Goal: Task Accomplishment & Management: Complete application form

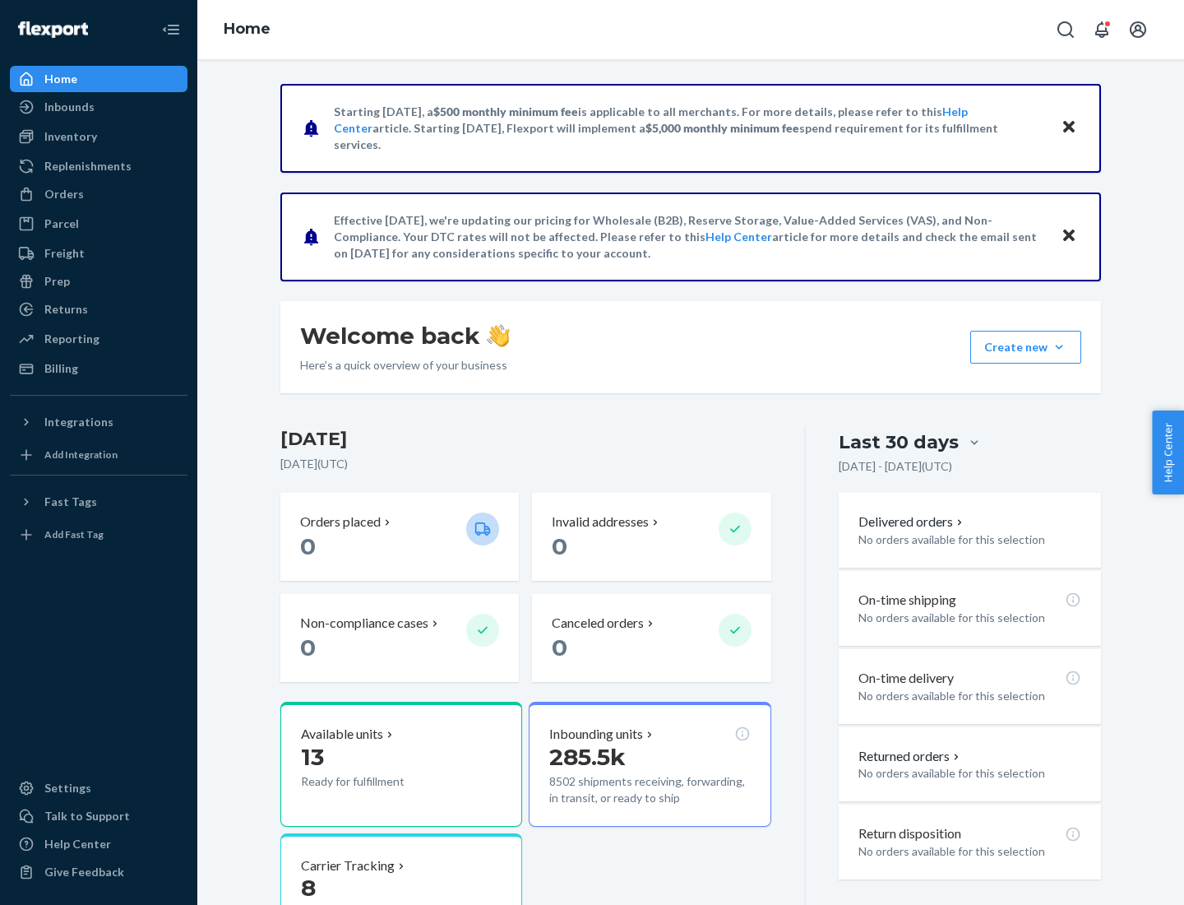
click at [1059, 347] on button "Create new Create new inbound Create new order Create new product" at bounding box center [1025, 347] width 111 height 33
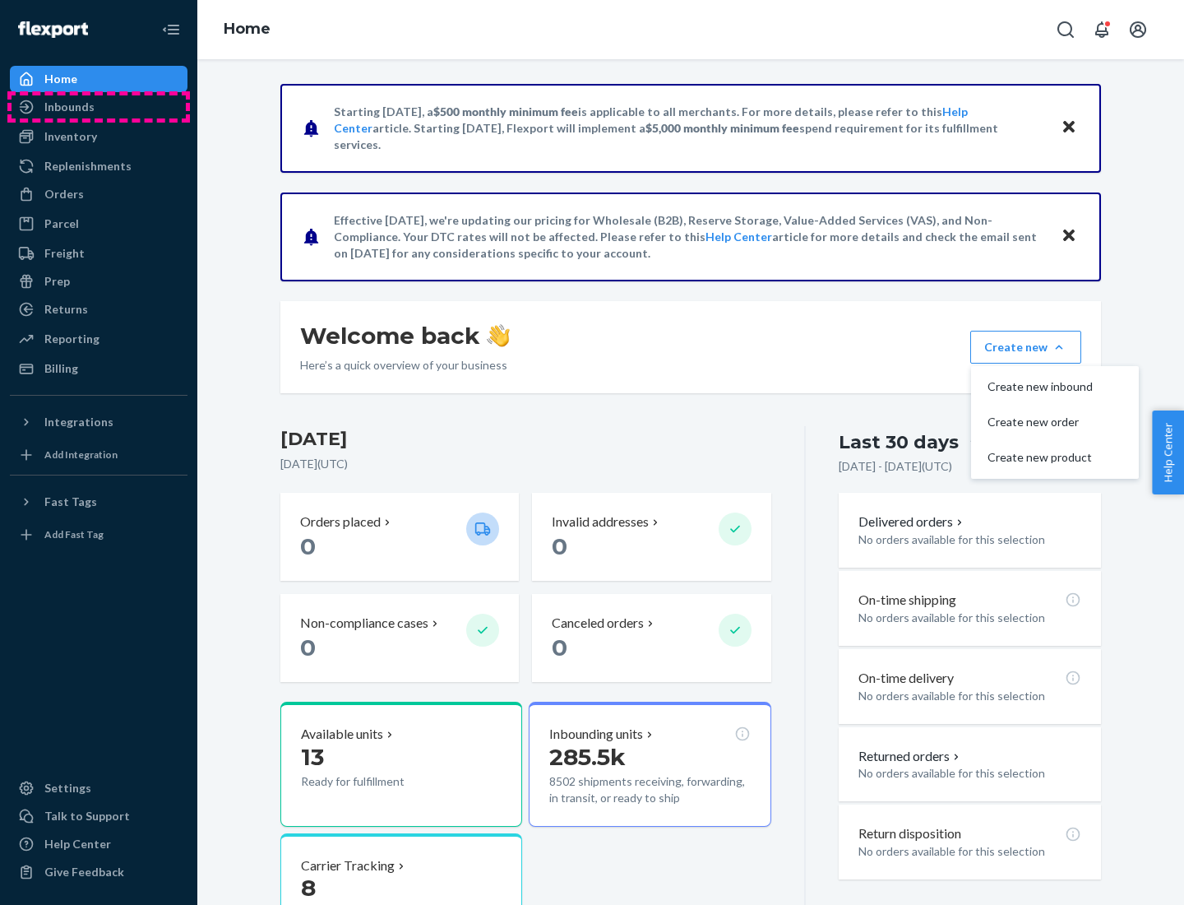
click at [99, 107] on div "Inbounds" at bounding box center [99, 106] width 174 height 23
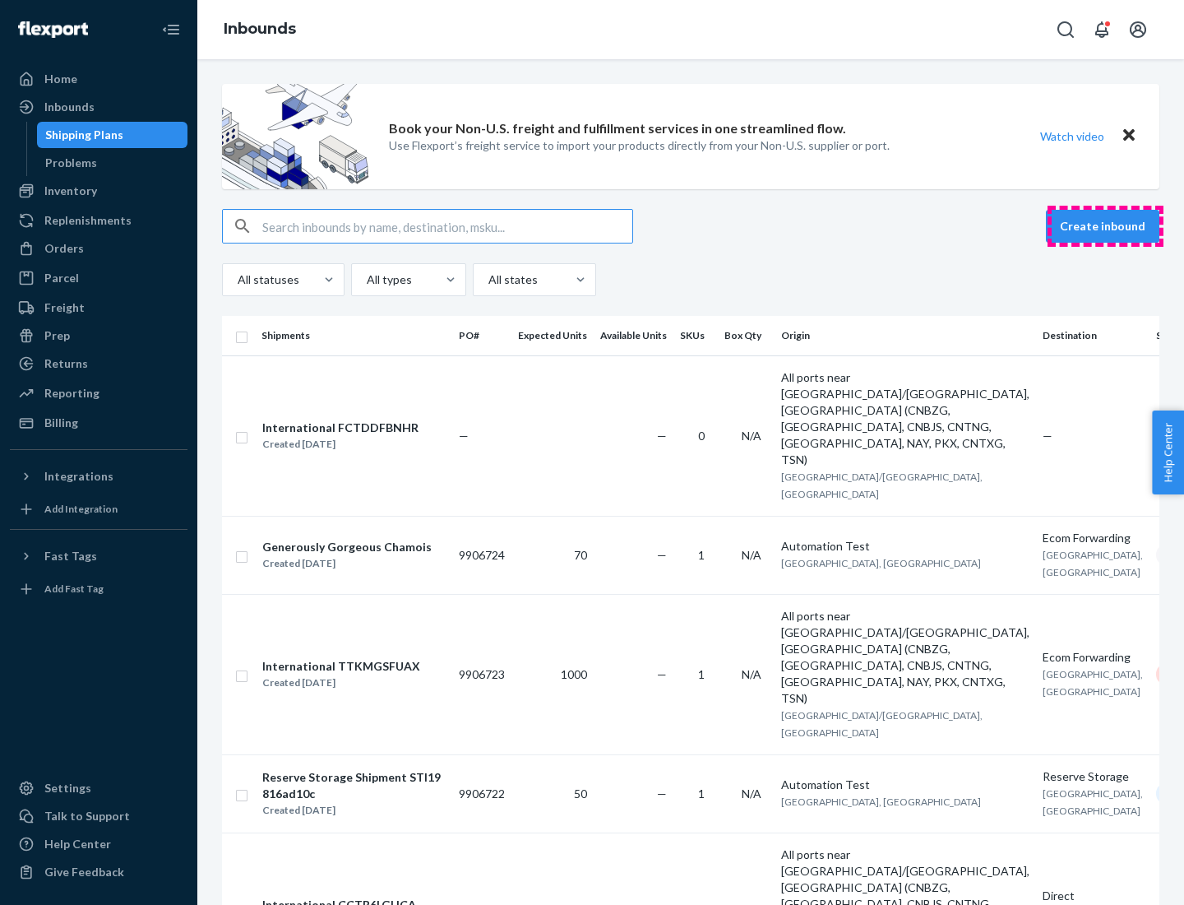
click at [1105, 226] on button "Create inbound" at bounding box center [1102, 226] width 113 height 33
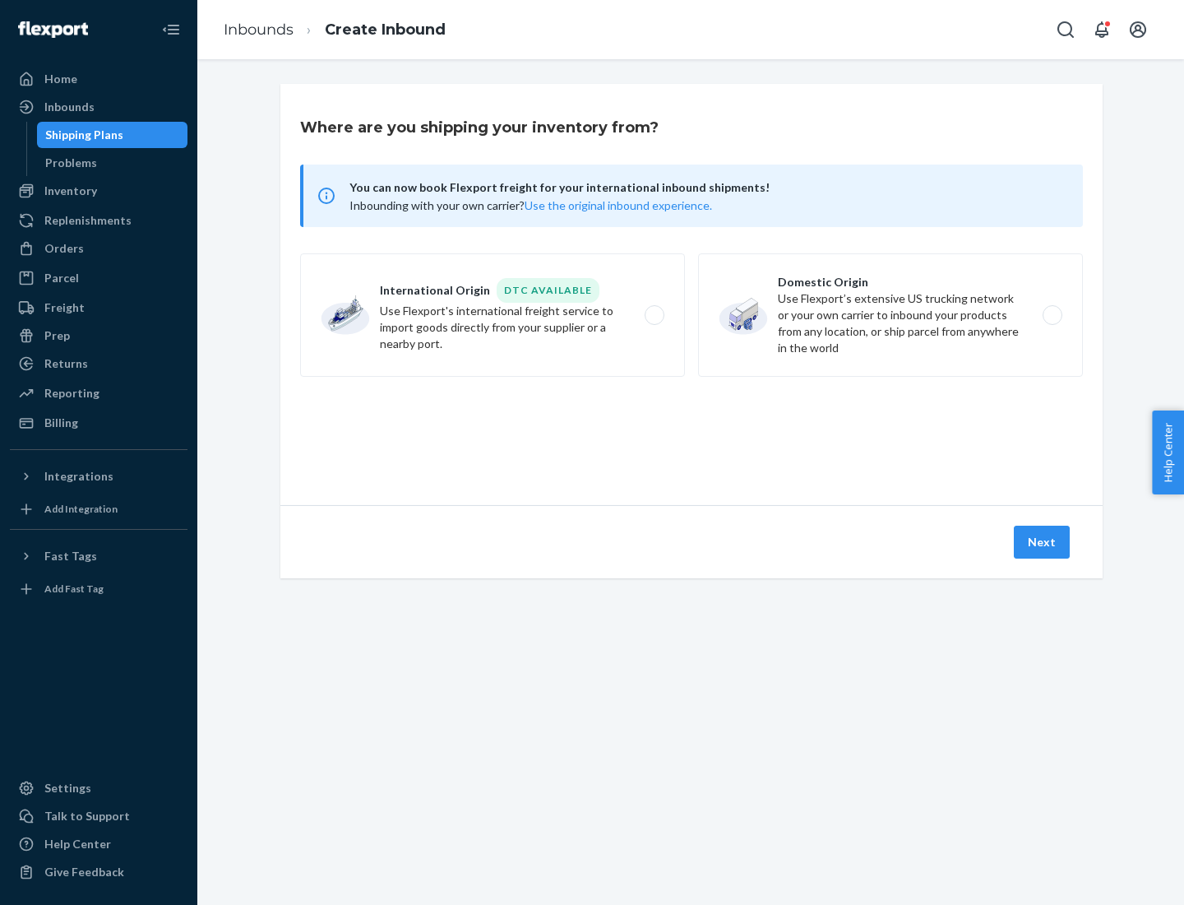
click at [891, 315] on label "Domestic Origin Use Flexport’s extensive US trucking network or your own carrie…" at bounding box center [890, 314] width 385 height 123
click at [1052, 315] on input "Domestic Origin Use Flexport’s extensive US trucking network or your own carrie…" at bounding box center [1057, 315] width 11 height 11
radio input "true"
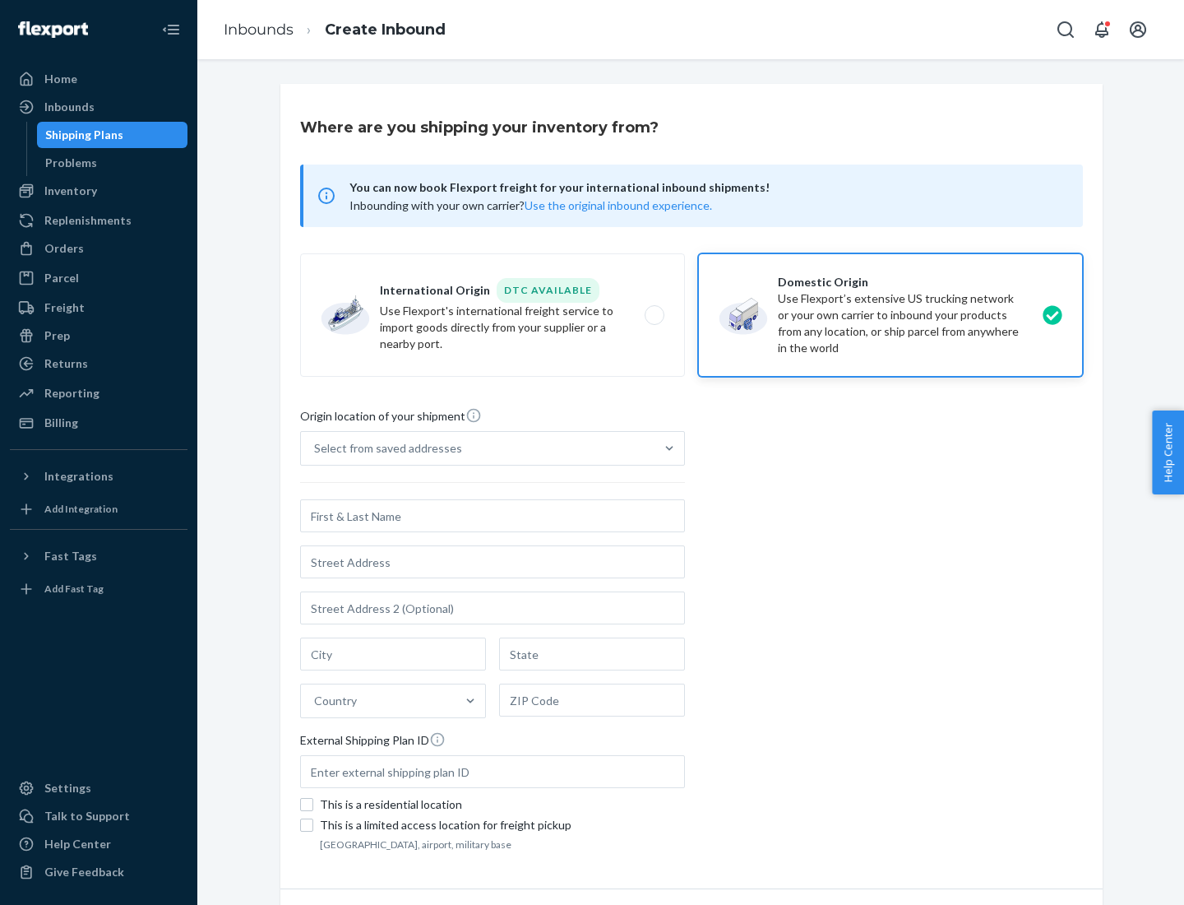
click at [384, 448] on div "Select from saved addresses" at bounding box center [388, 448] width 148 height 16
click at [316, 448] on input "Select from saved addresses" at bounding box center [315, 448] width 2 height 16
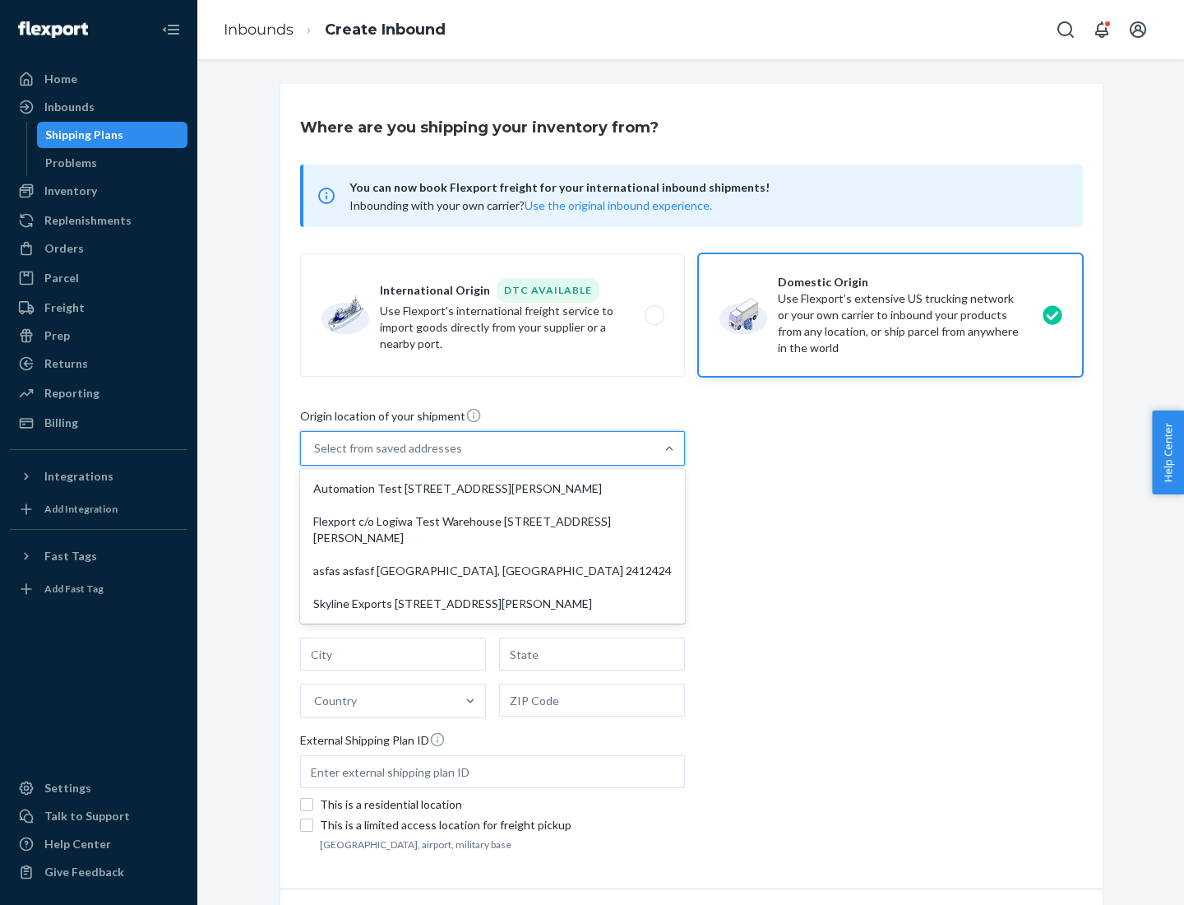
scroll to position [7, 0]
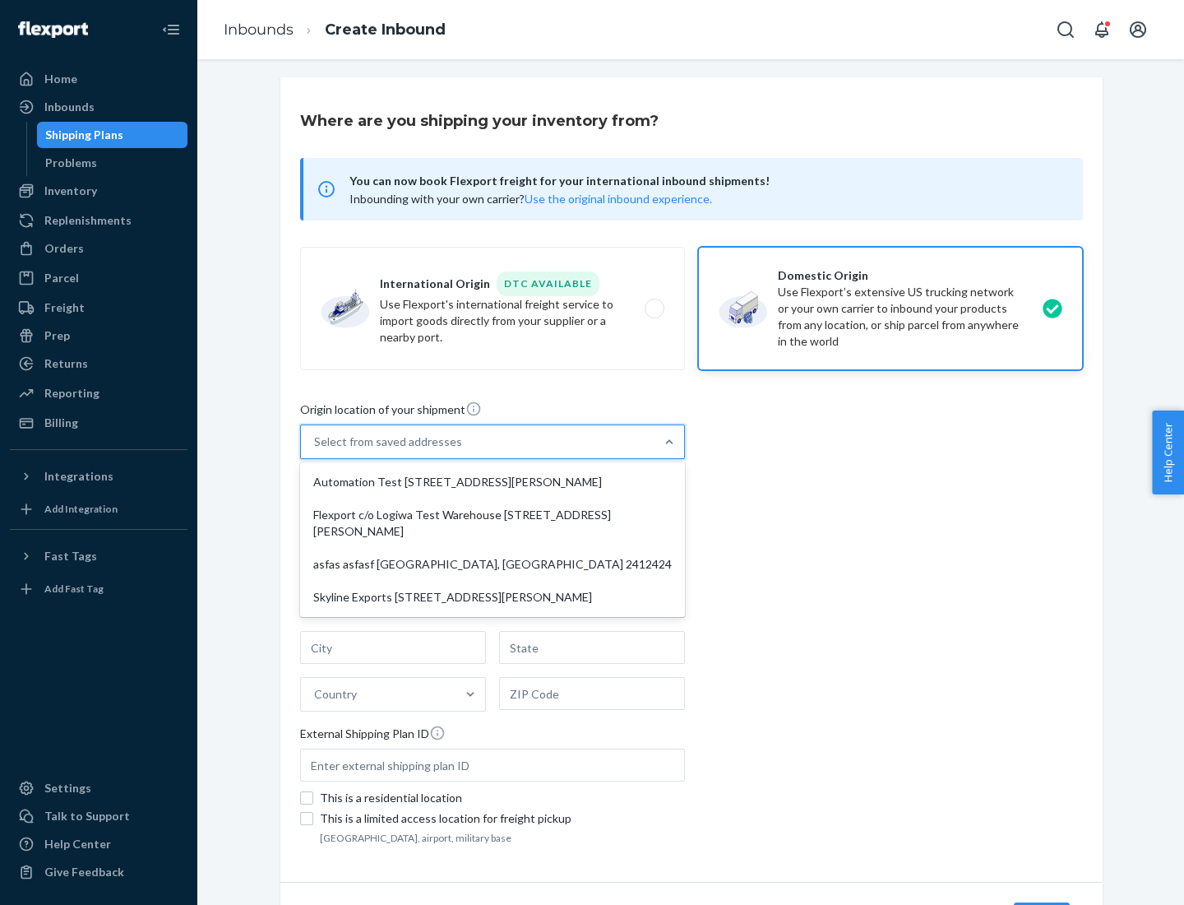
click at [493, 482] on div "Automation Test [STREET_ADDRESS][PERSON_NAME]" at bounding box center [492, 481] width 378 height 33
click at [316, 450] on input "option Automation Test [STREET_ADDRESS][PERSON_NAME] focused, 1 of 4. 4 results…" at bounding box center [315, 441] width 2 height 16
type input "Automation Test"
type input "[STREET_ADDRESS][PERSON_NAME]"
type input "9th Floor"
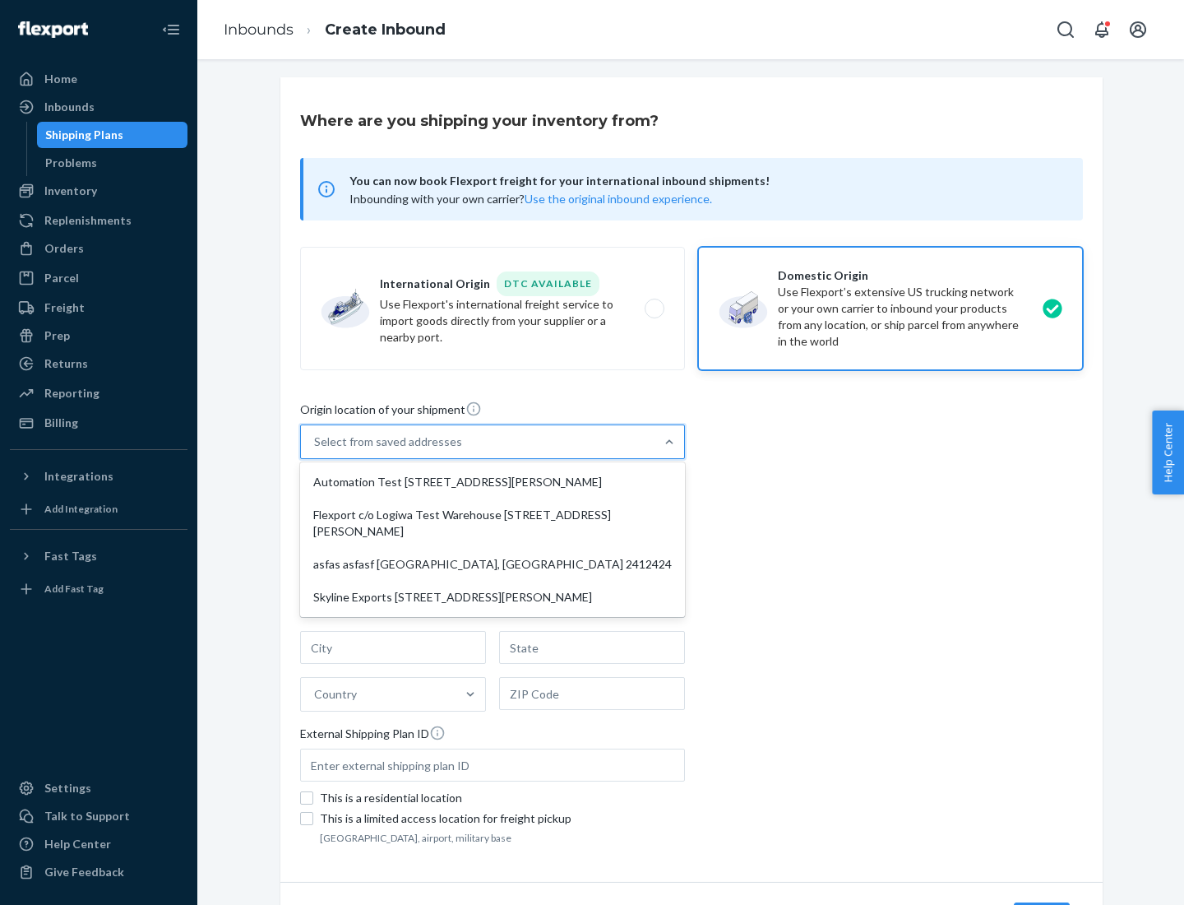
type input "[GEOGRAPHIC_DATA]"
type input "CA"
type input "94104"
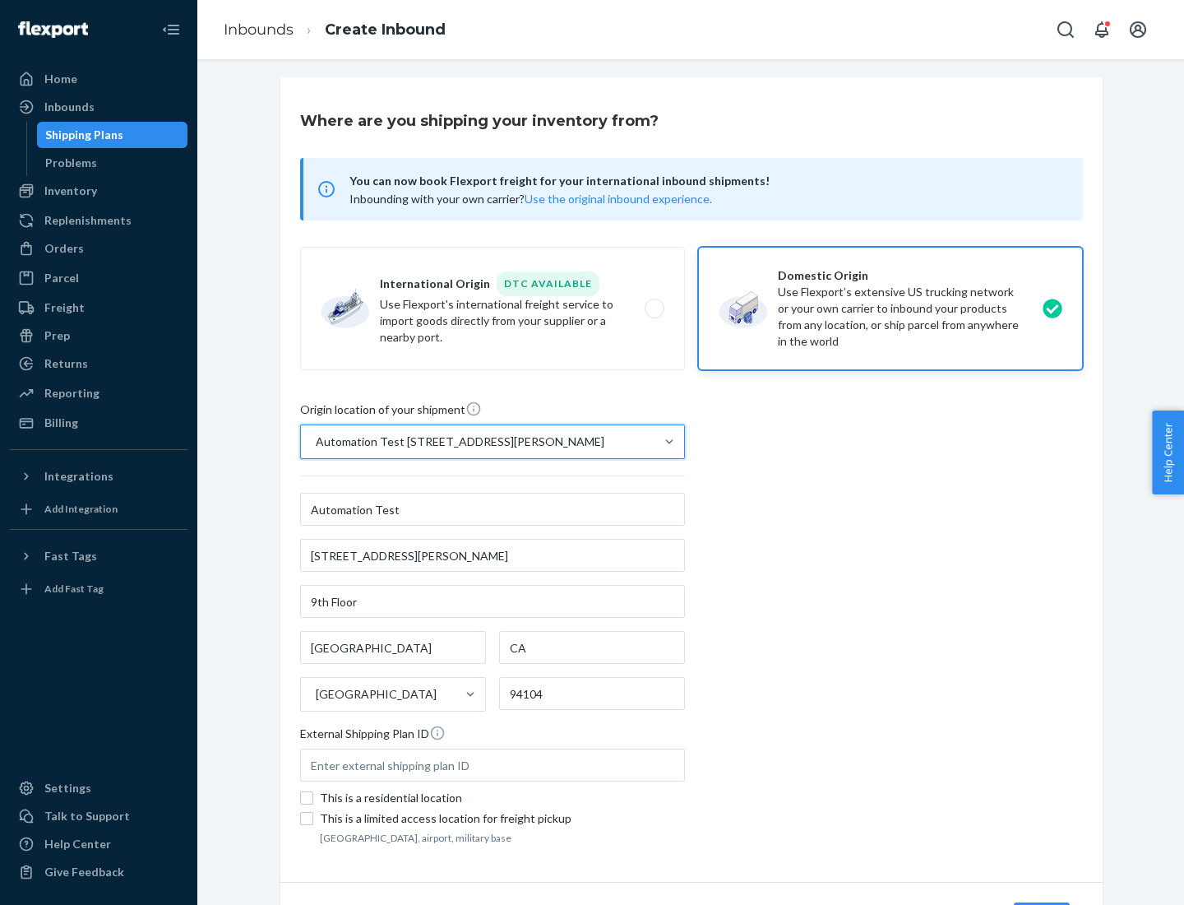
scroll to position [96, 0]
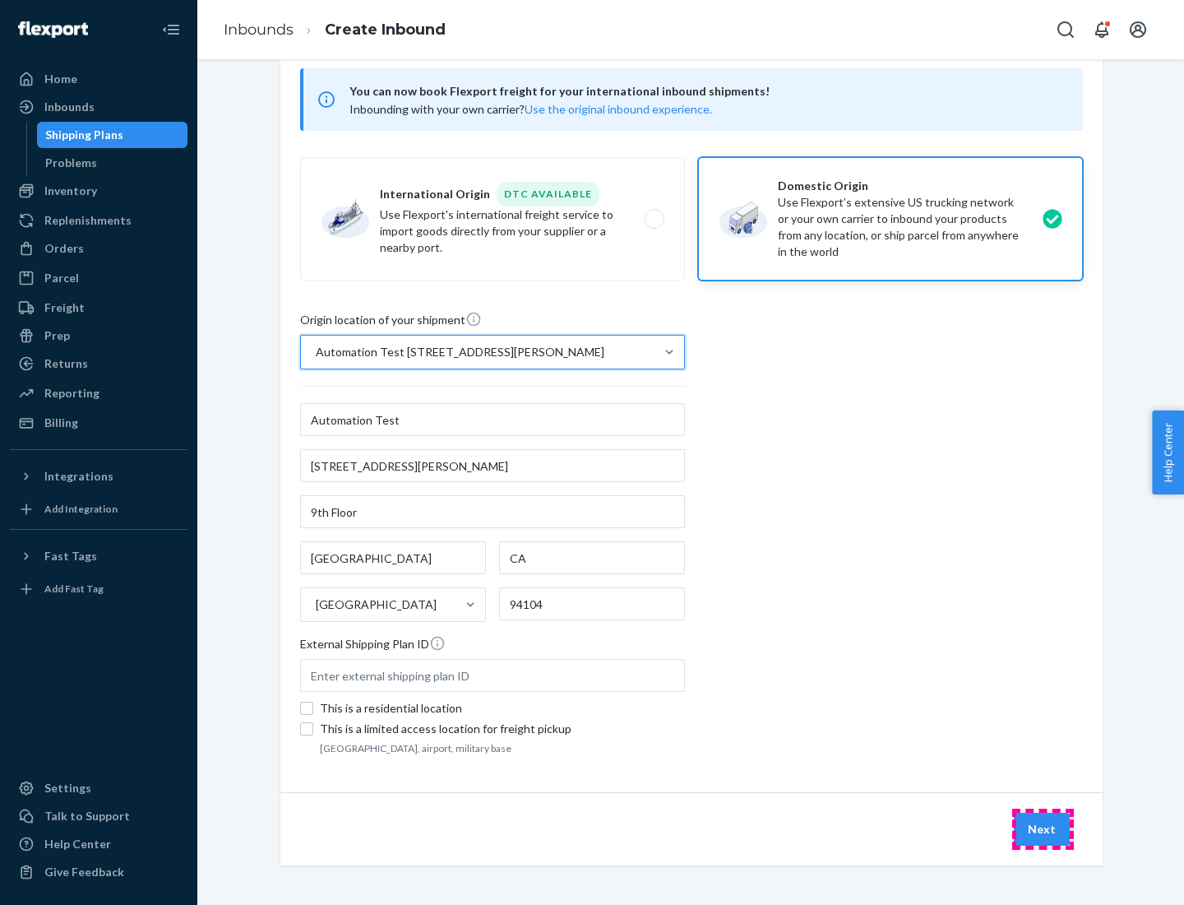
click at [1043, 829] on button "Next" at bounding box center [1042, 828] width 56 height 33
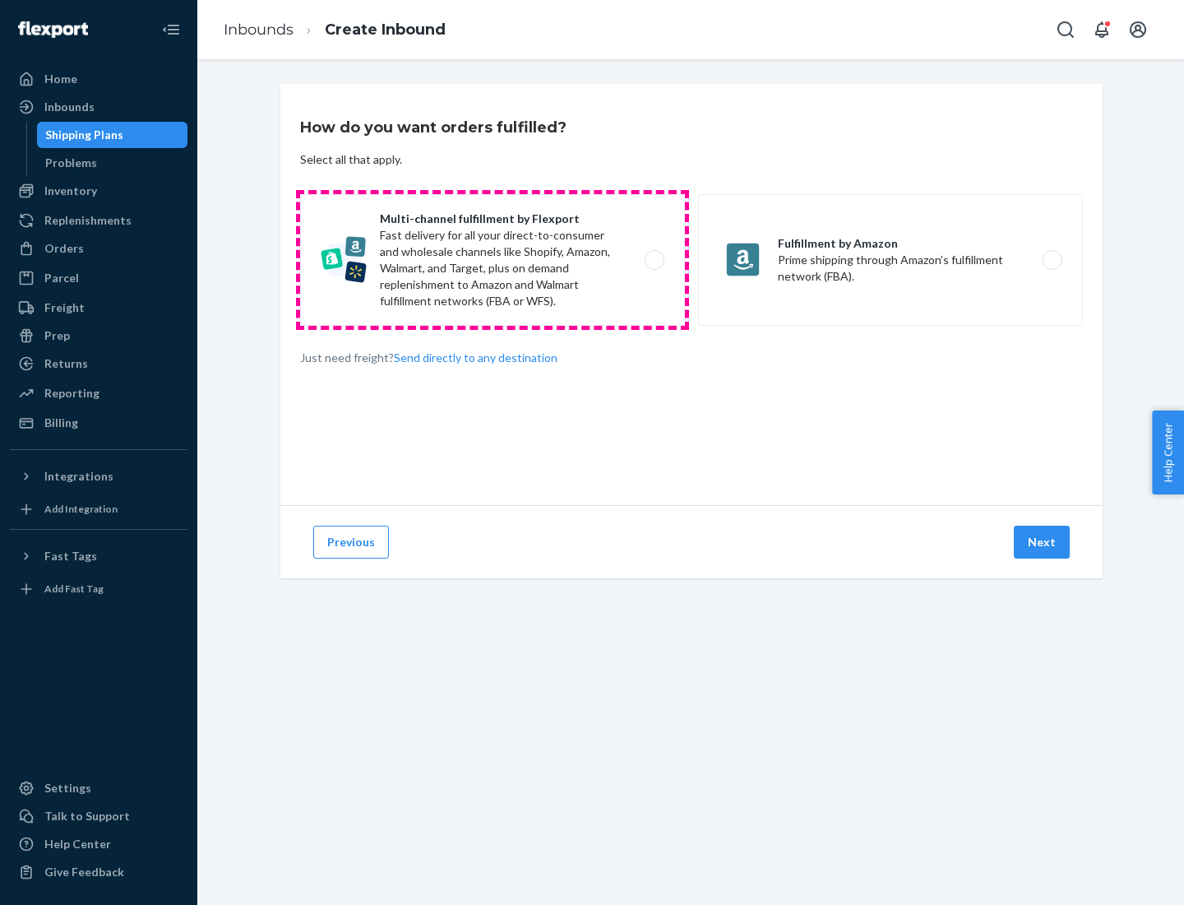
click at [493, 260] on label "Multi-channel fulfillment by Flexport Fast delivery for all your direct-to-cons…" at bounding box center [492, 260] width 385 height 132
click at [654, 260] on input "Multi-channel fulfillment by Flexport Fast delivery for all your direct-to-cons…" at bounding box center [659, 260] width 11 height 11
radio input "true"
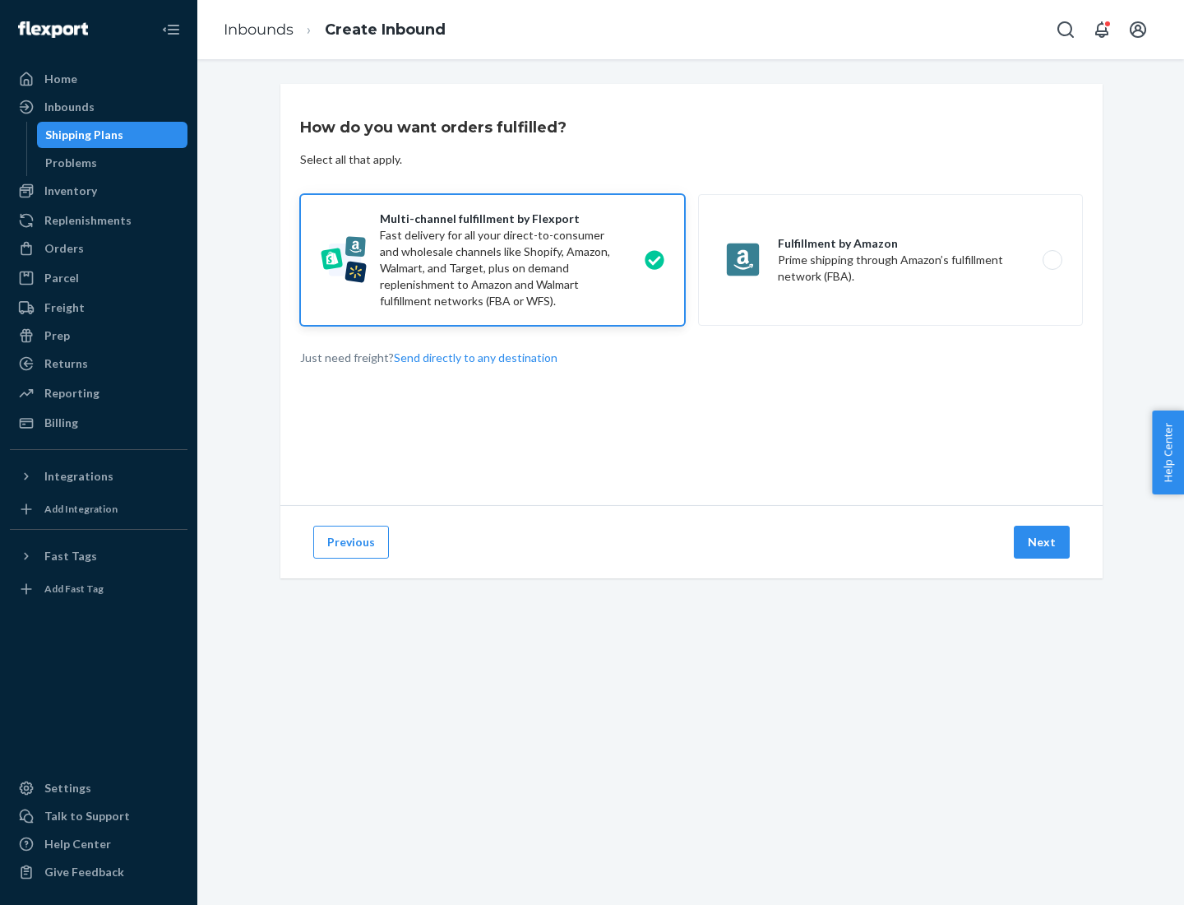
click at [1043, 542] on button "Next" at bounding box center [1042, 541] width 56 height 33
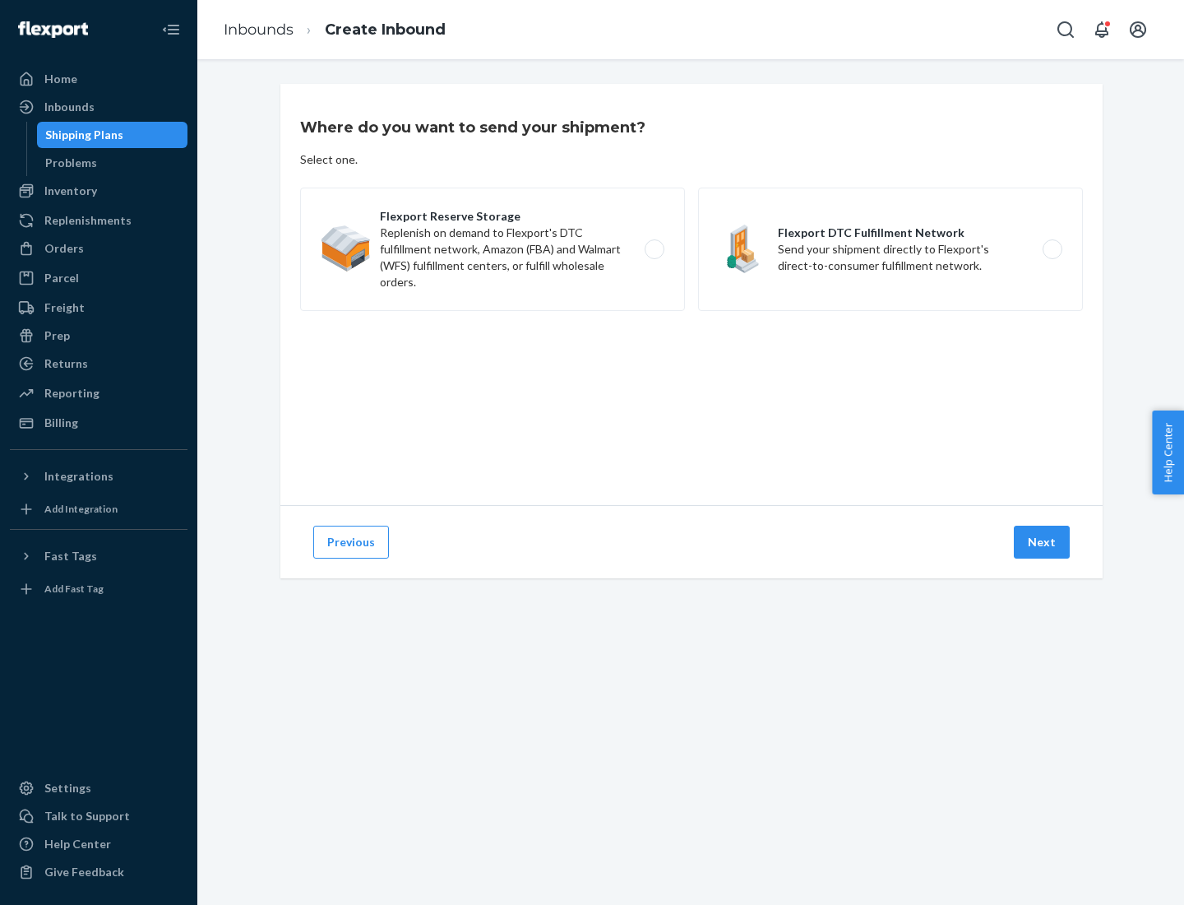
click at [891, 249] on label "Flexport DTC Fulfillment Network Send your shipment directly to Flexport's dire…" at bounding box center [890, 248] width 385 height 123
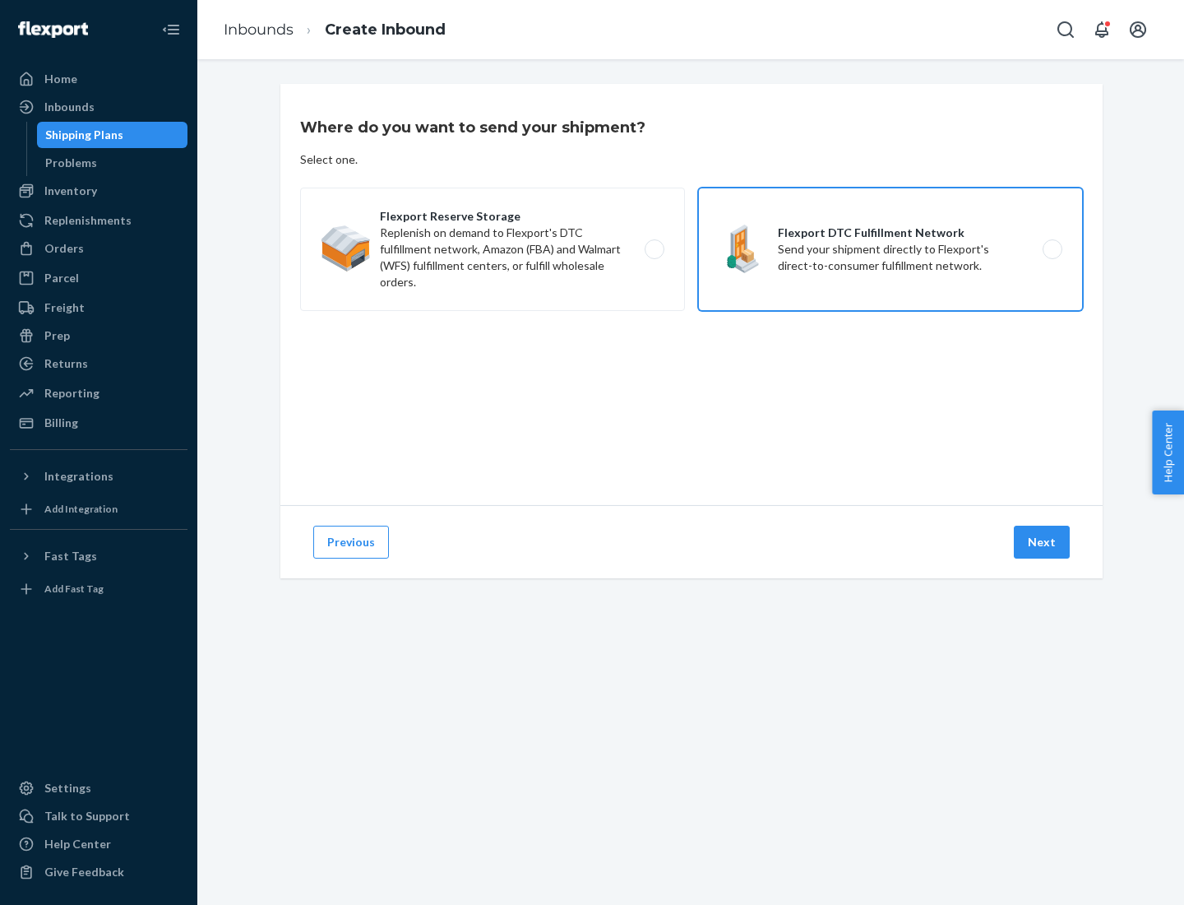
click at [1052, 249] on input "Flexport DTC Fulfillment Network Send your shipment directly to Flexport's dire…" at bounding box center [1057, 249] width 11 height 11
radio input "true"
click at [1043, 542] on button "Next" at bounding box center [1042, 541] width 56 height 33
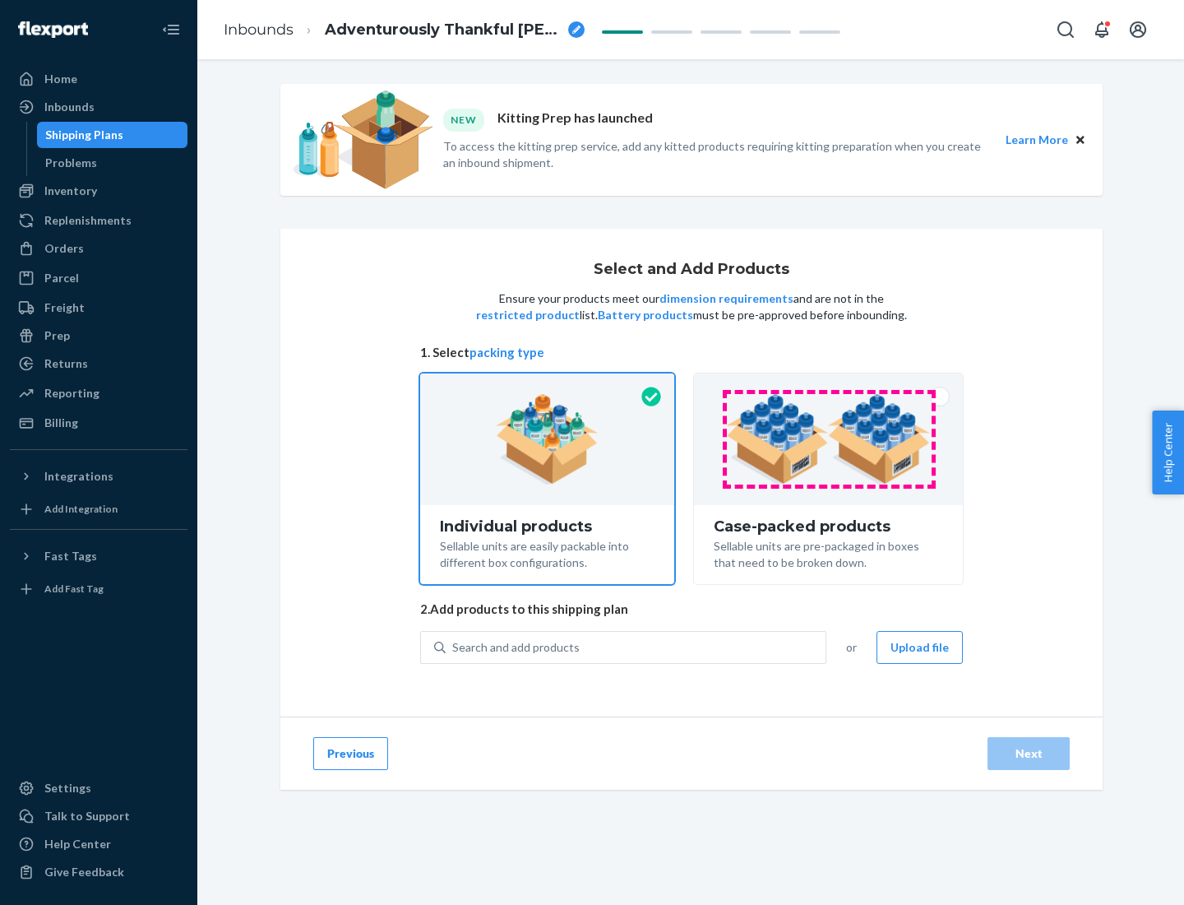
click at [829, 439] on img at bounding box center [828, 439] width 205 height 90
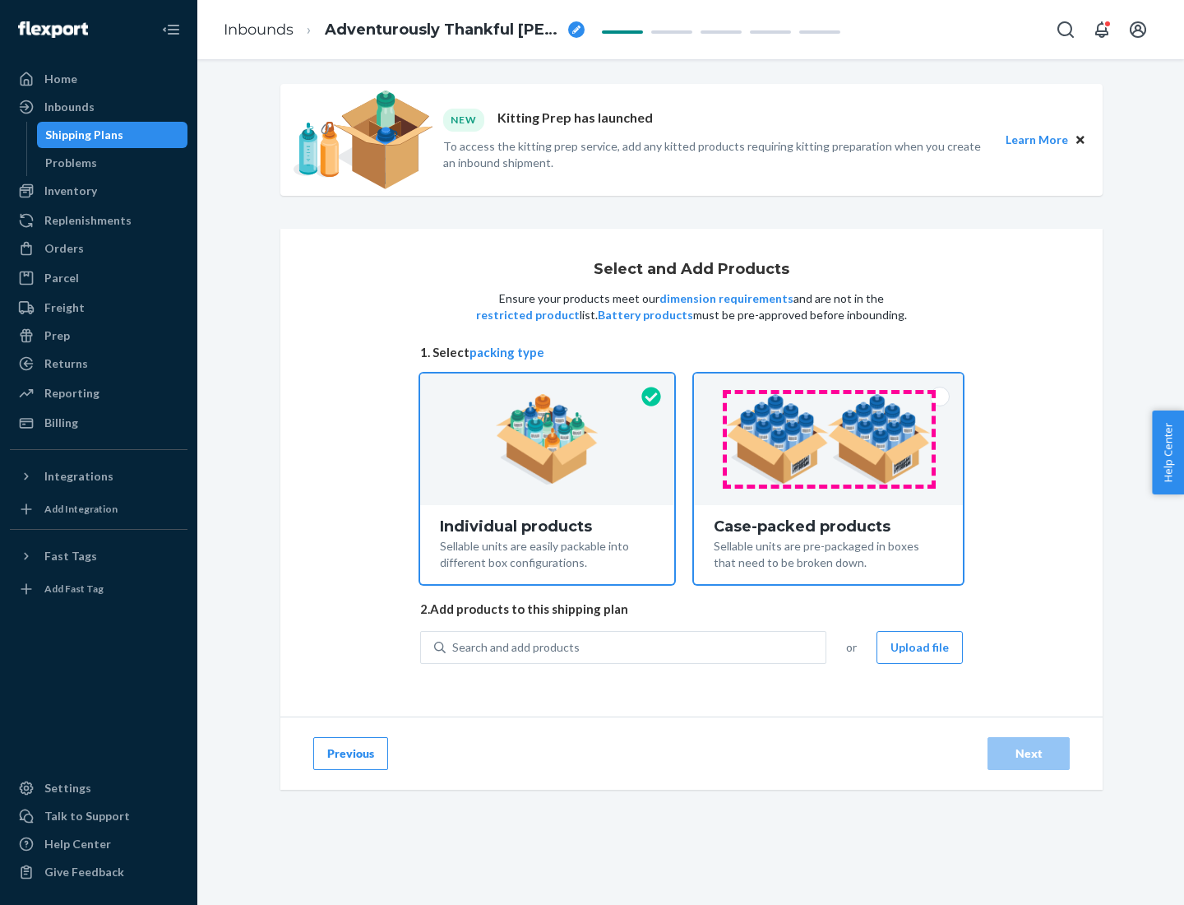
click at [829, 384] on input "Case-packed products Sellable units are pre-packaged in boxes that need to be b…" at bounding box center [828, 378] width 11 height 11
radio input "true"
radio input "false"
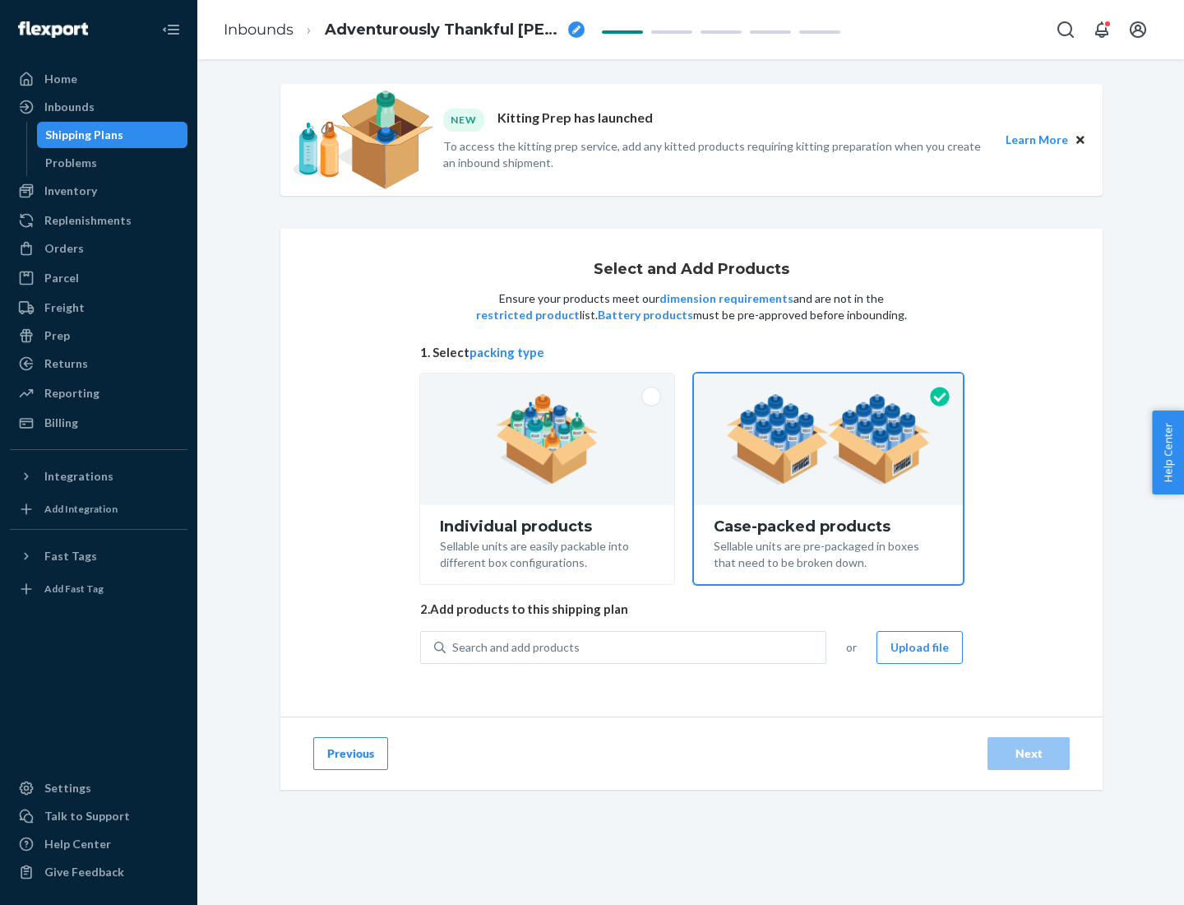
click at [636, 646] on div "Search and add products" at bounding box center [636, 647] width 380 height 30
click at [454, 646] on input "Search and add products" at bounding box center [453, 647] width 2 height 16
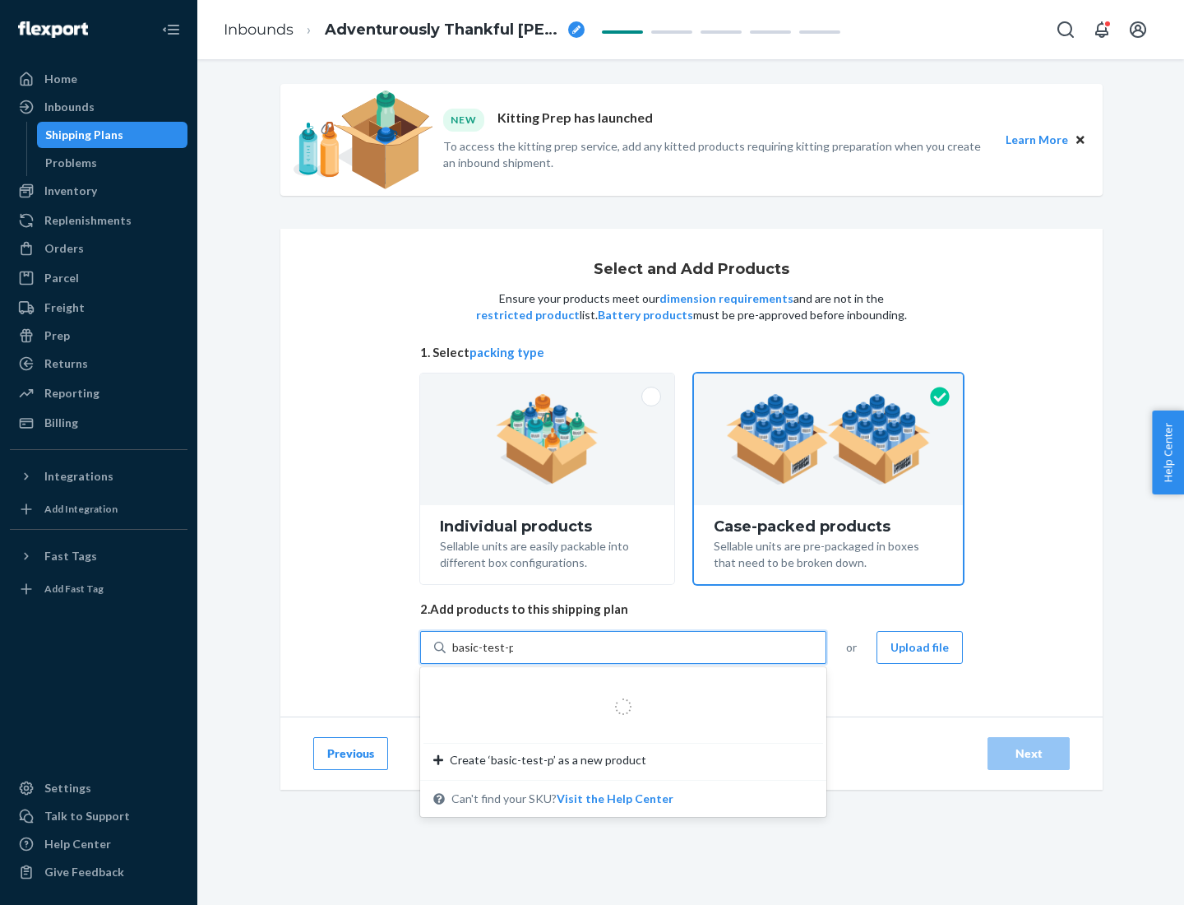
type input "basic-test-product-1"
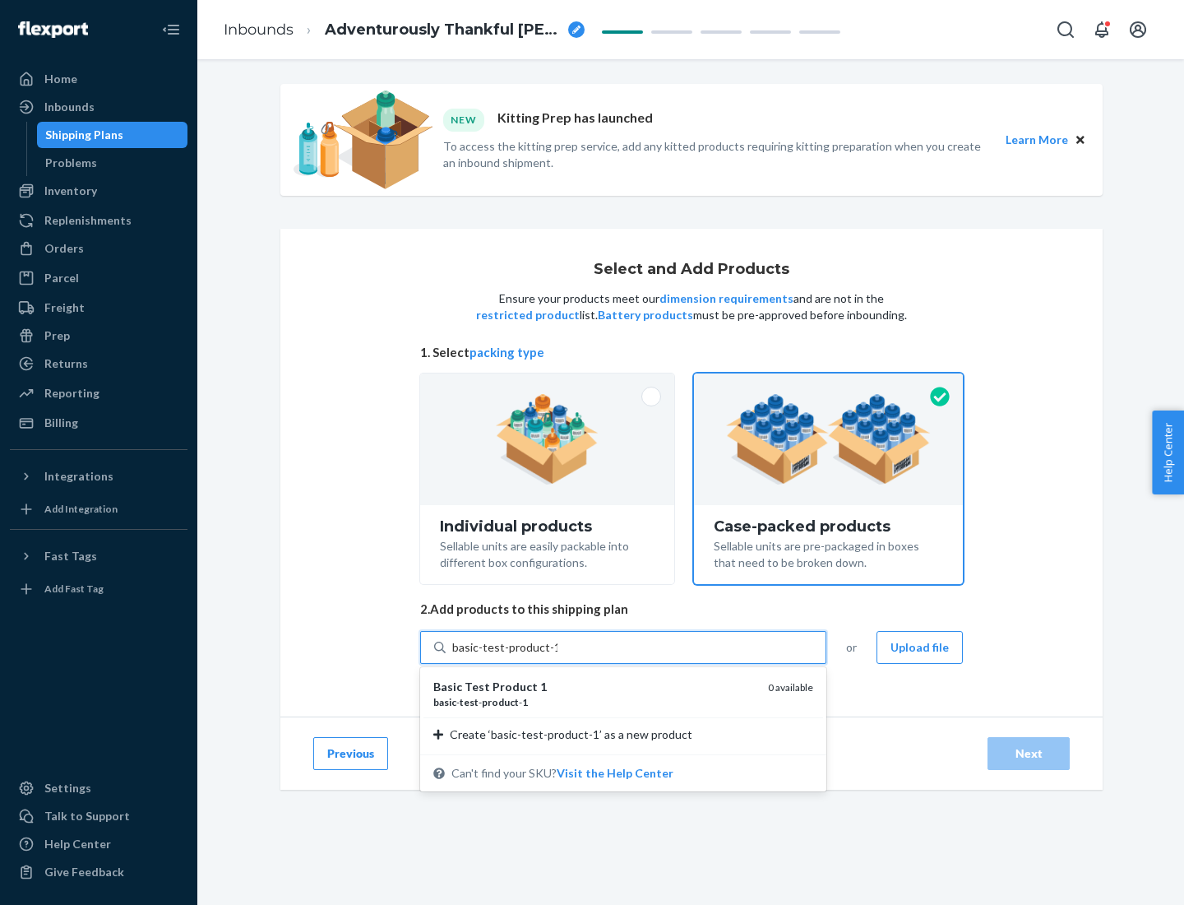
click at [595, 701] on div "basic - test - product - 1" at bounding box center [594, 702] width 322 height 14
click at [558, 655] on input "basic-test-product-1" at bounding box center [504, 647] width 105 height 16
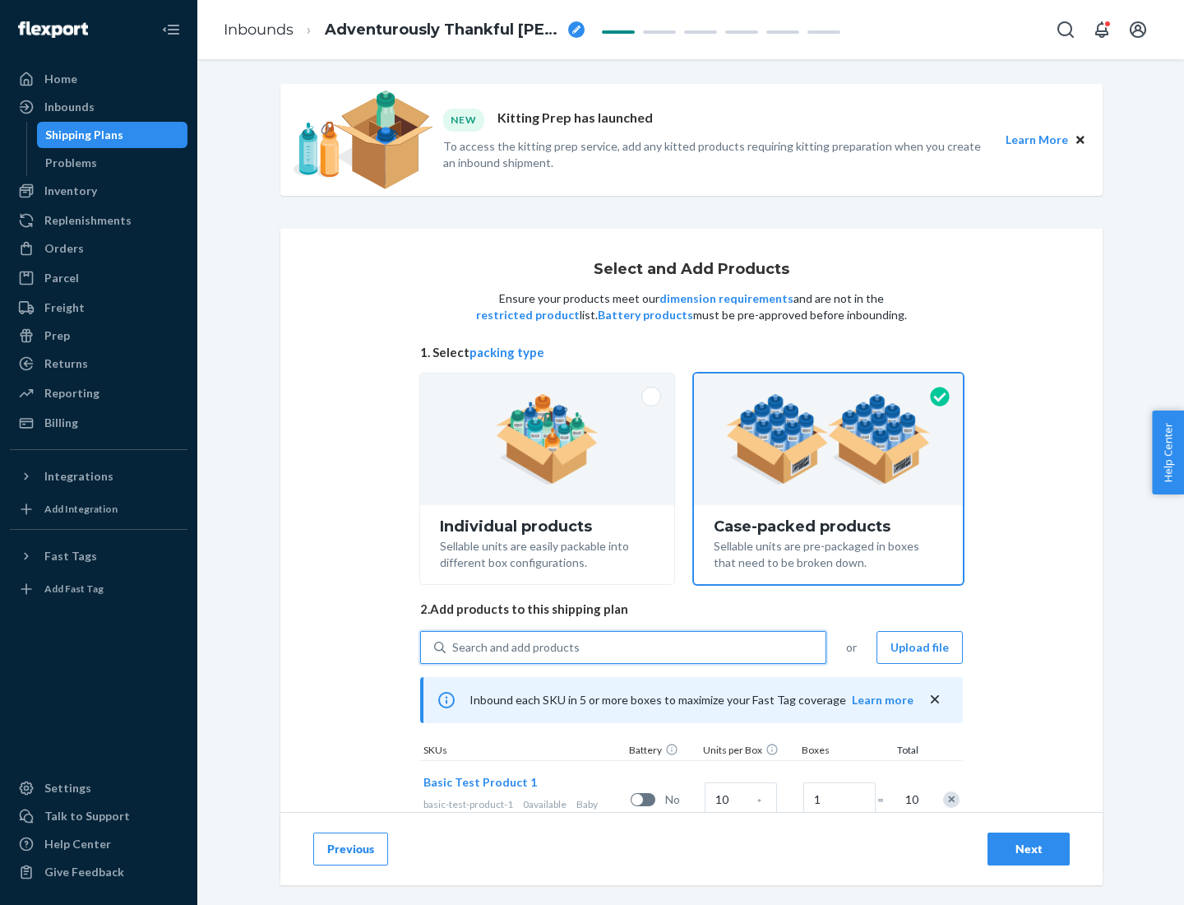
scroll to position [59, 0]
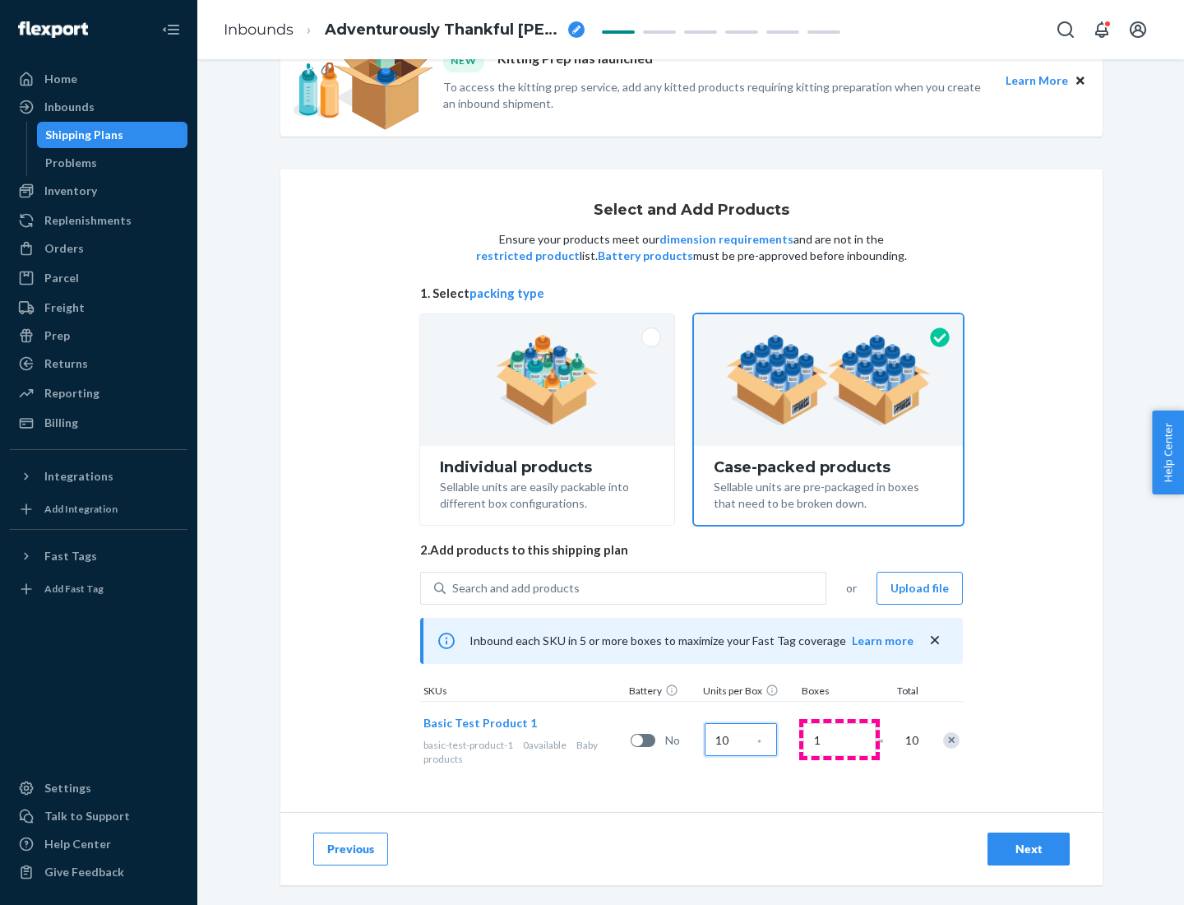
type input "10"
type input "7"
click at [1029, 849] on div "Next" at bounding box center [1029, 848] width 54 height 16
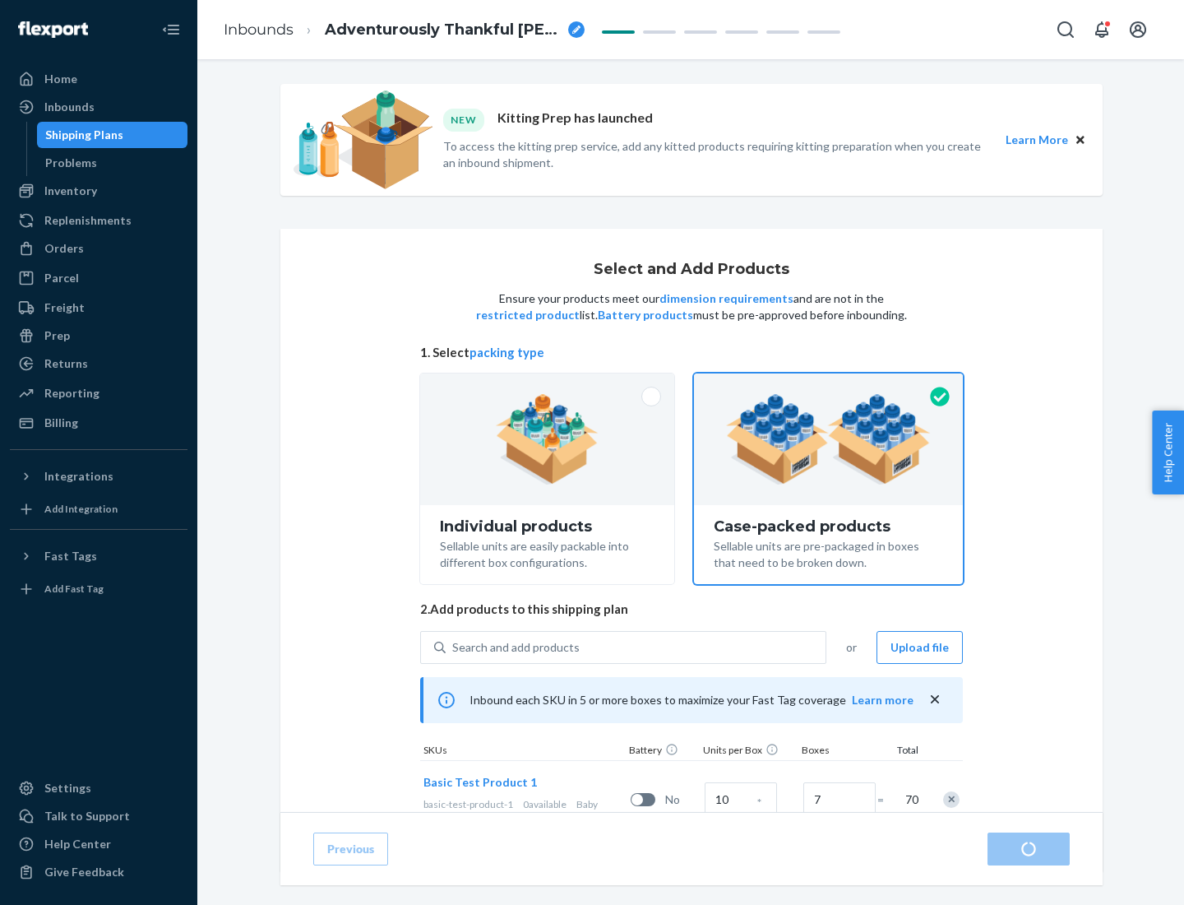
radio input "true"
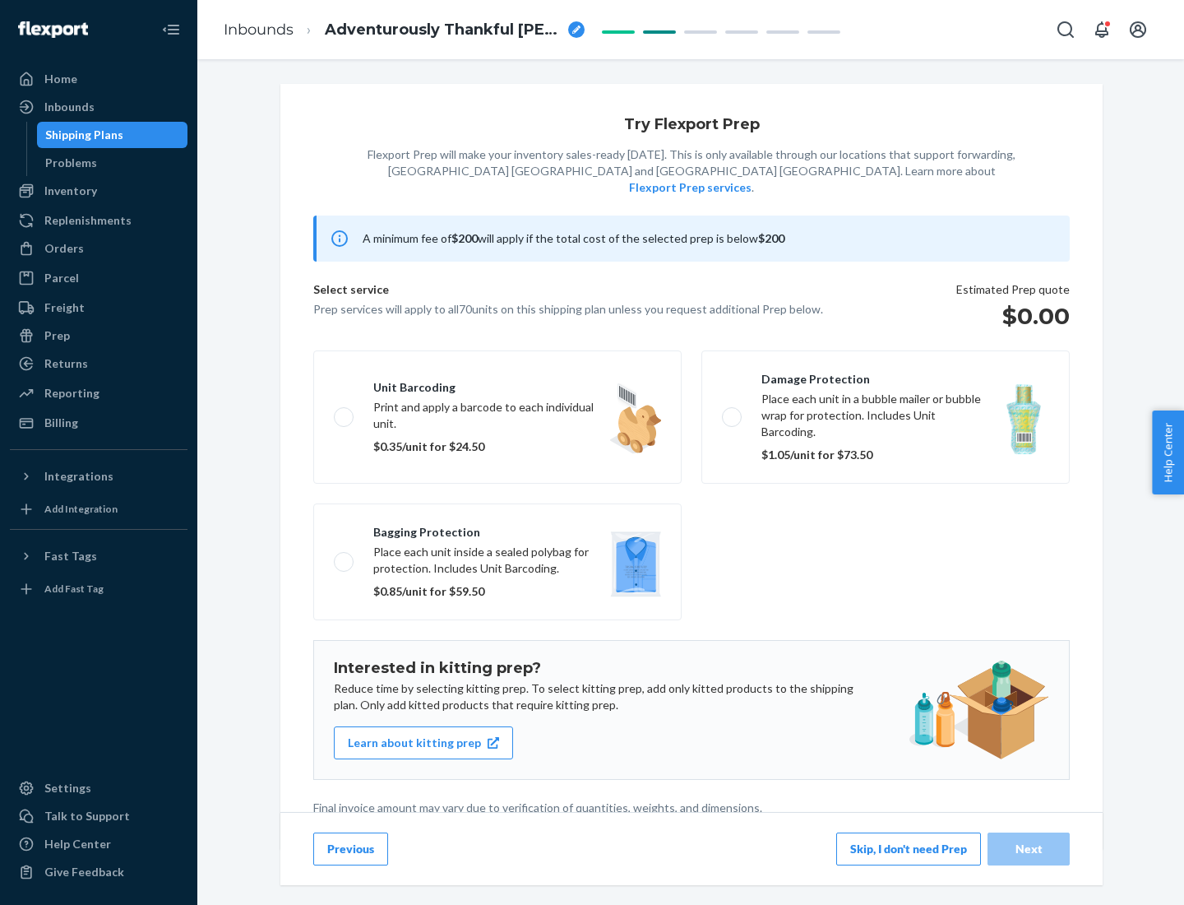
scroll to position [4, 0]
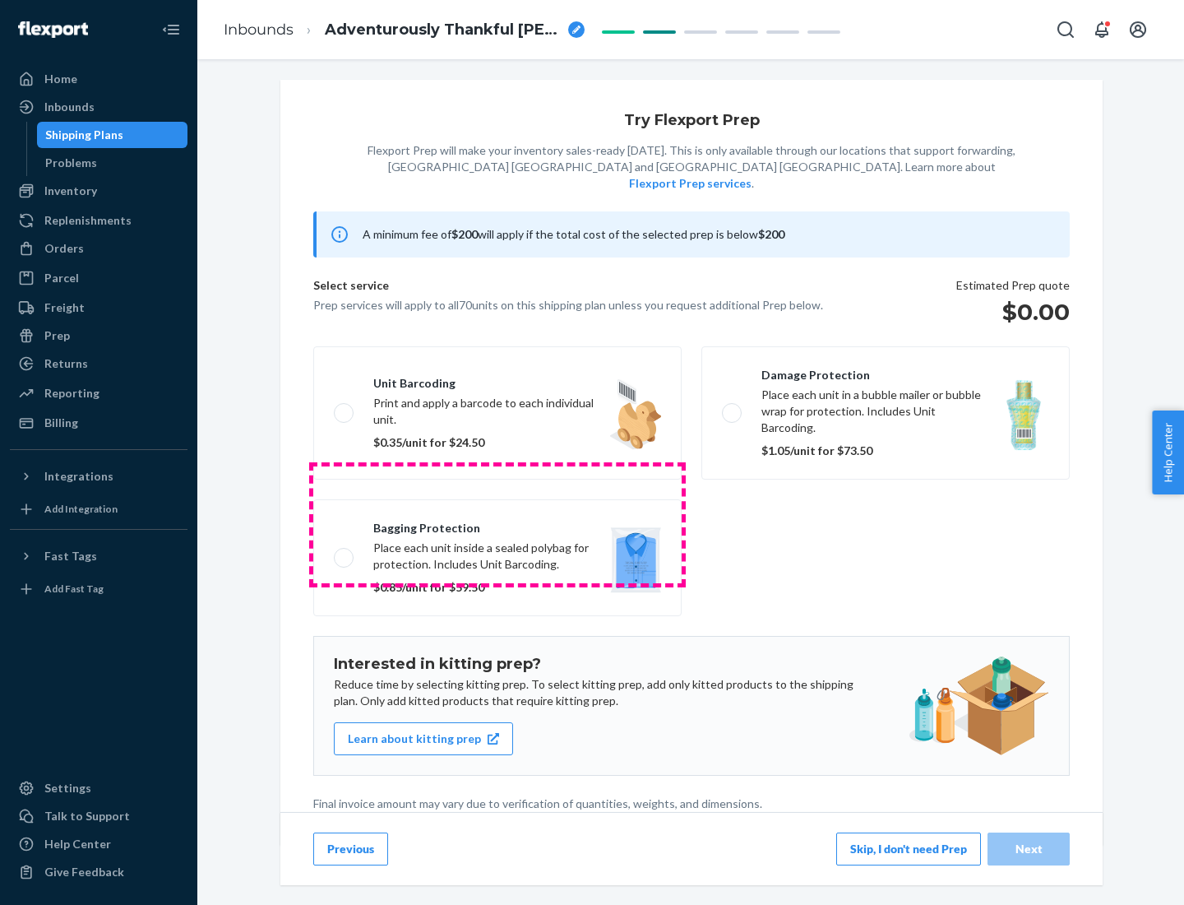
click at [498, 524] on label "Bagging protection Place each unit inside a sealed polybag for protection. Incl…" at bounding box center [497, 557] width 368 height 117
click at [345, 552] on input "Bagging protection Place each unit inside a sealed polybag for protection. Incl…" at bounding box center [339, 557] width 11 height 11
checkbox input "true"
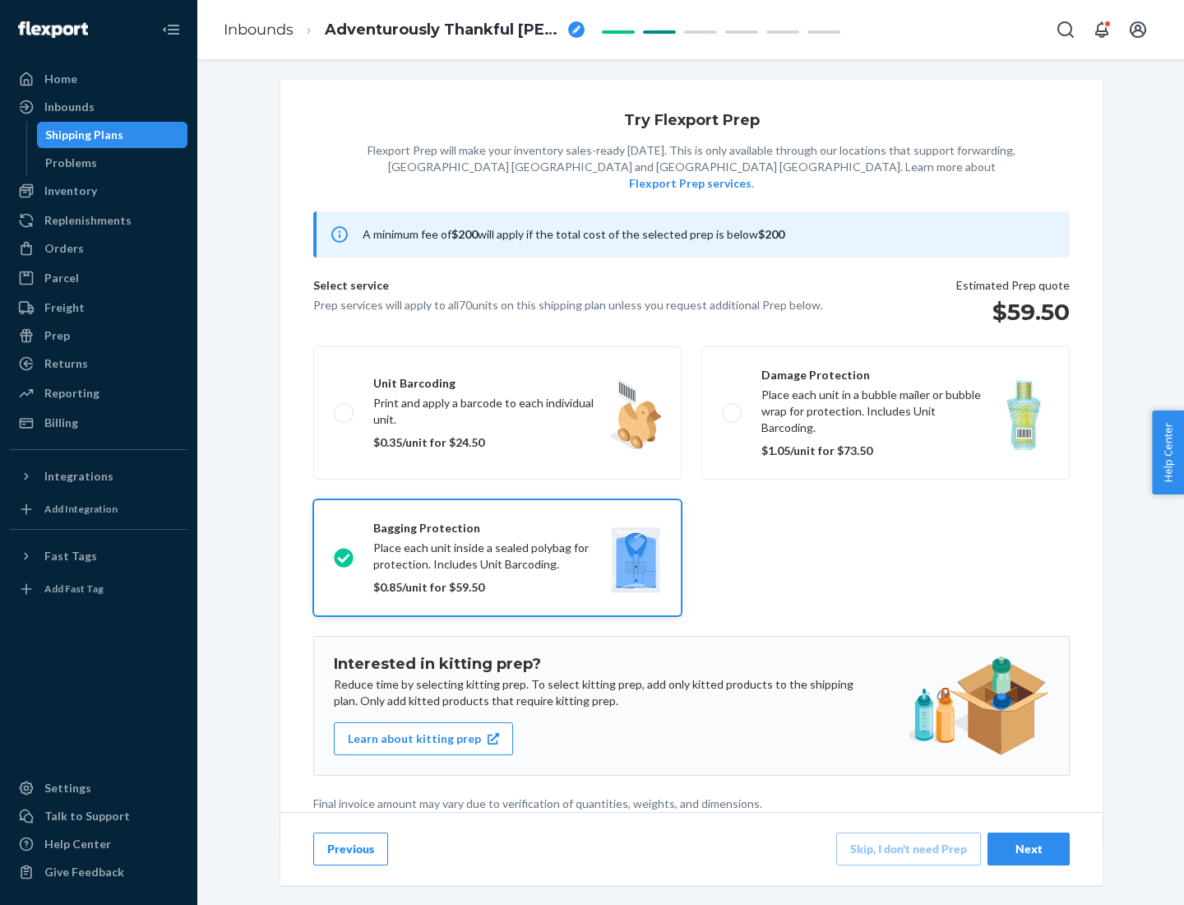
click at [1029, 848] on div "Next" at bounding box center [1029, 848] width 54 height 16
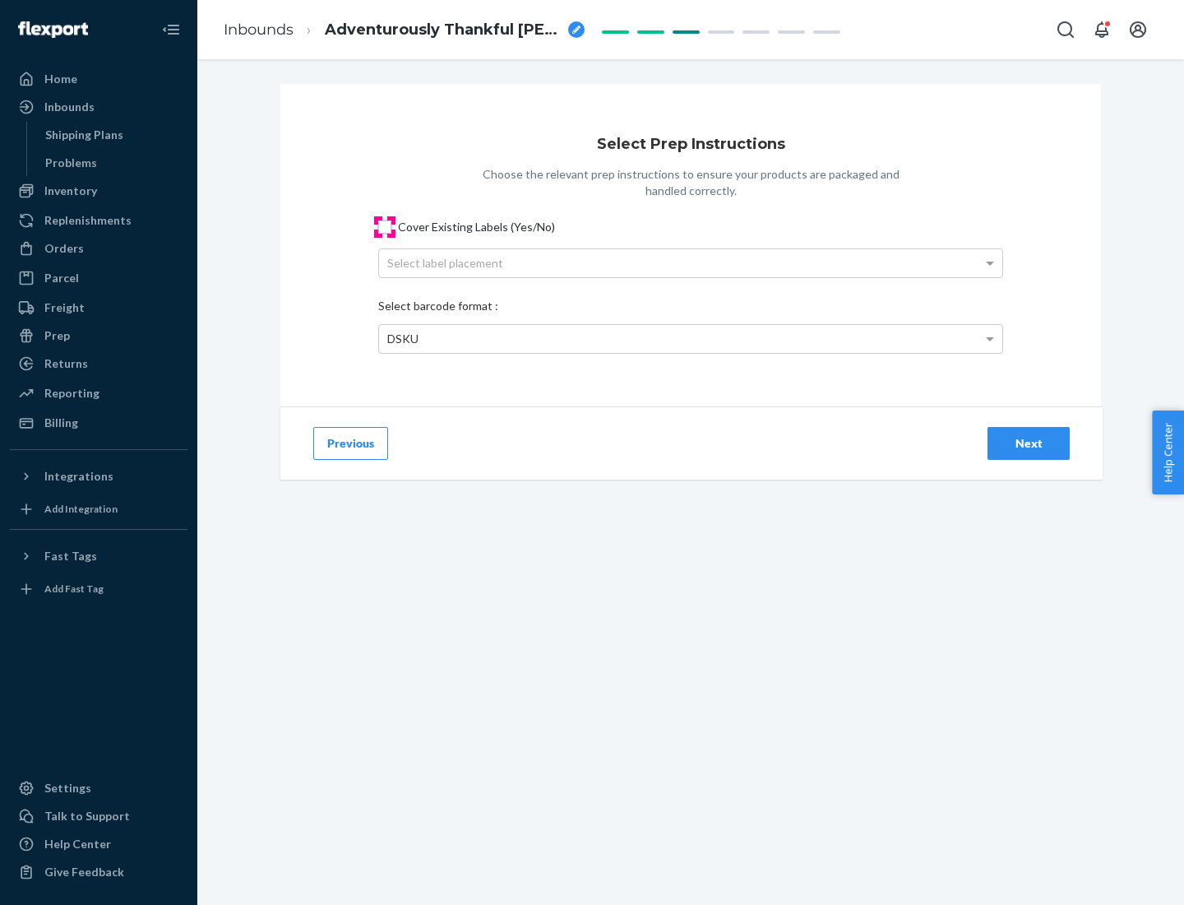
click at [385, 226] on input "Cover Existing Labels (Yes/No)" at bounding box center [384, 226] width 13 height 13
checkbox input "true"
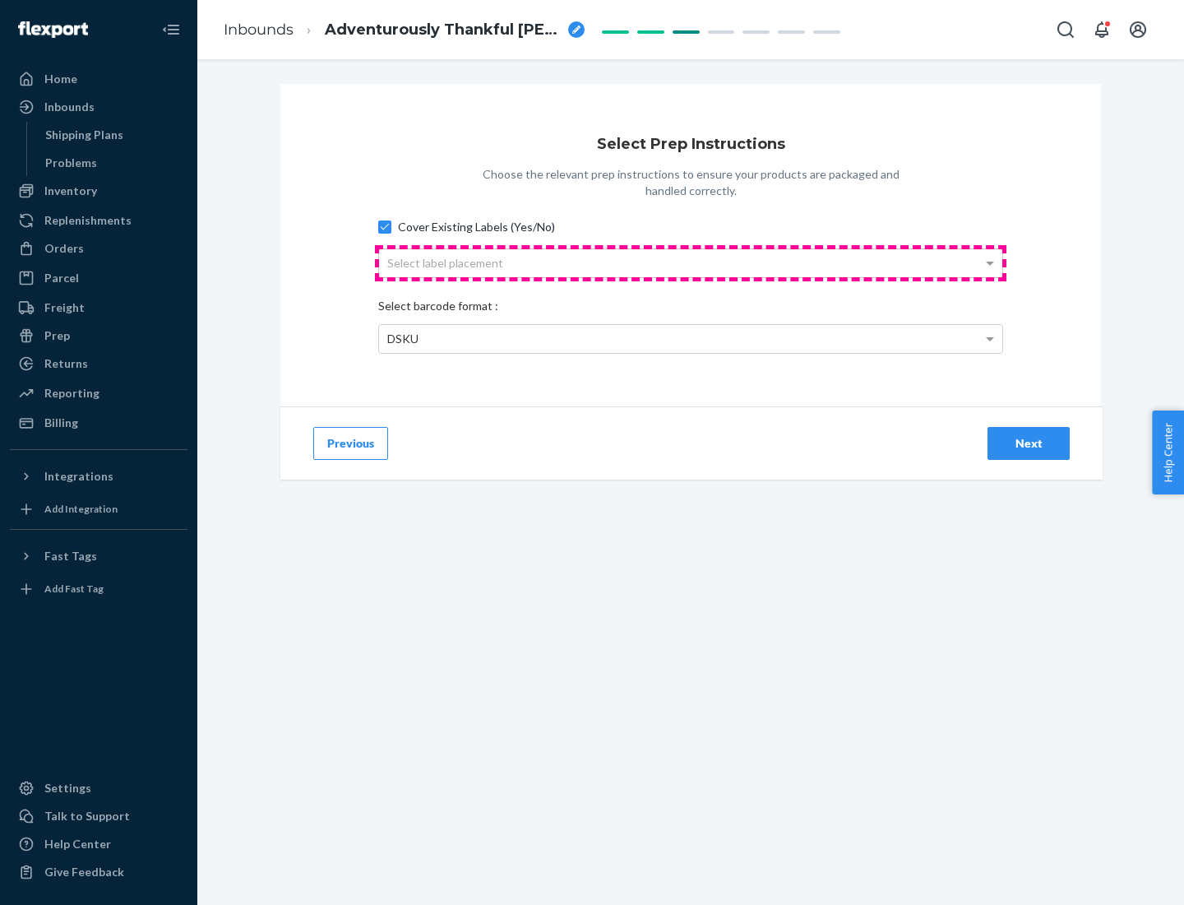
click at [691, 262] on div "Select label placement" at bounding box center [690, 263] width 623 height 28
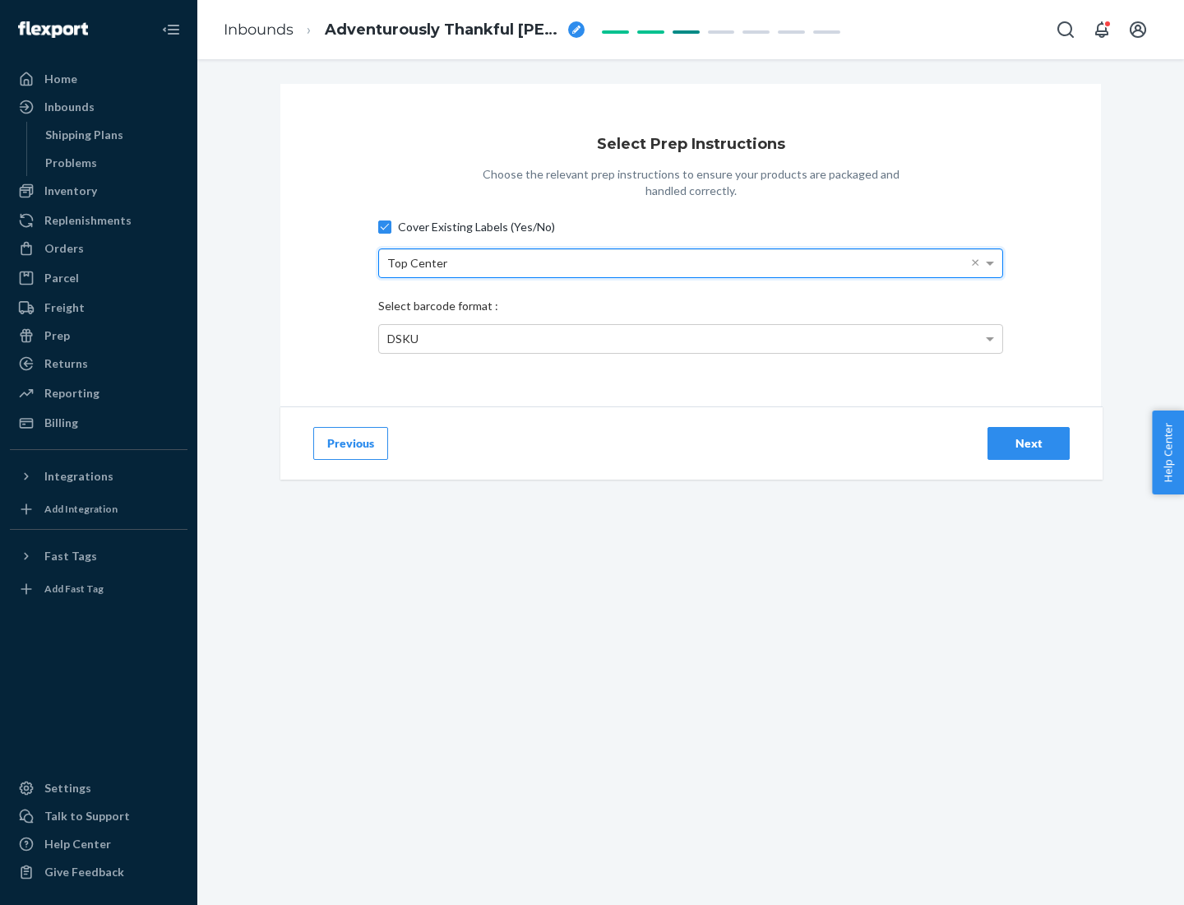
click at [691, 338] on div "DSKU" at bounding box center [690, 339] width 623 height 28
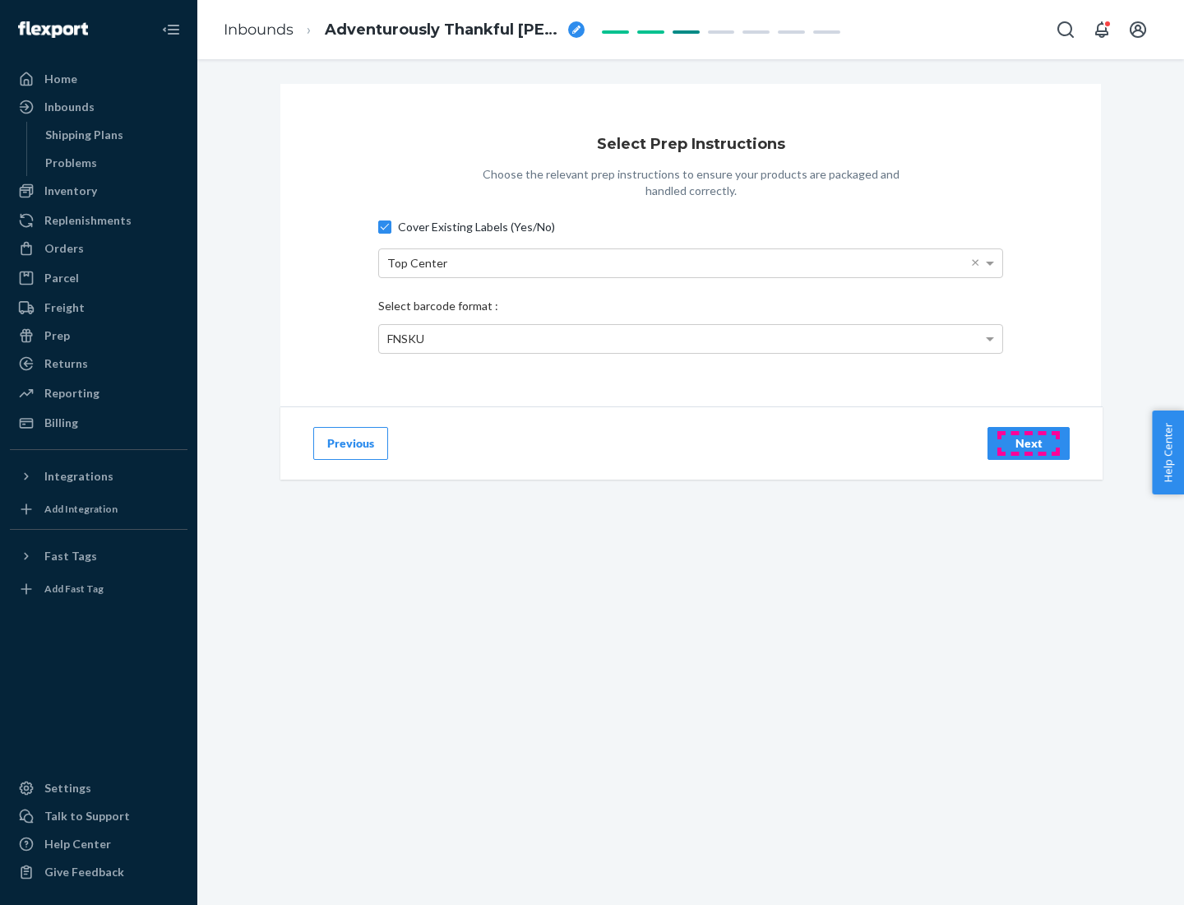
click at [1029, 442] on div "Next" at bounding box center [1029, 443] width 54 height 16
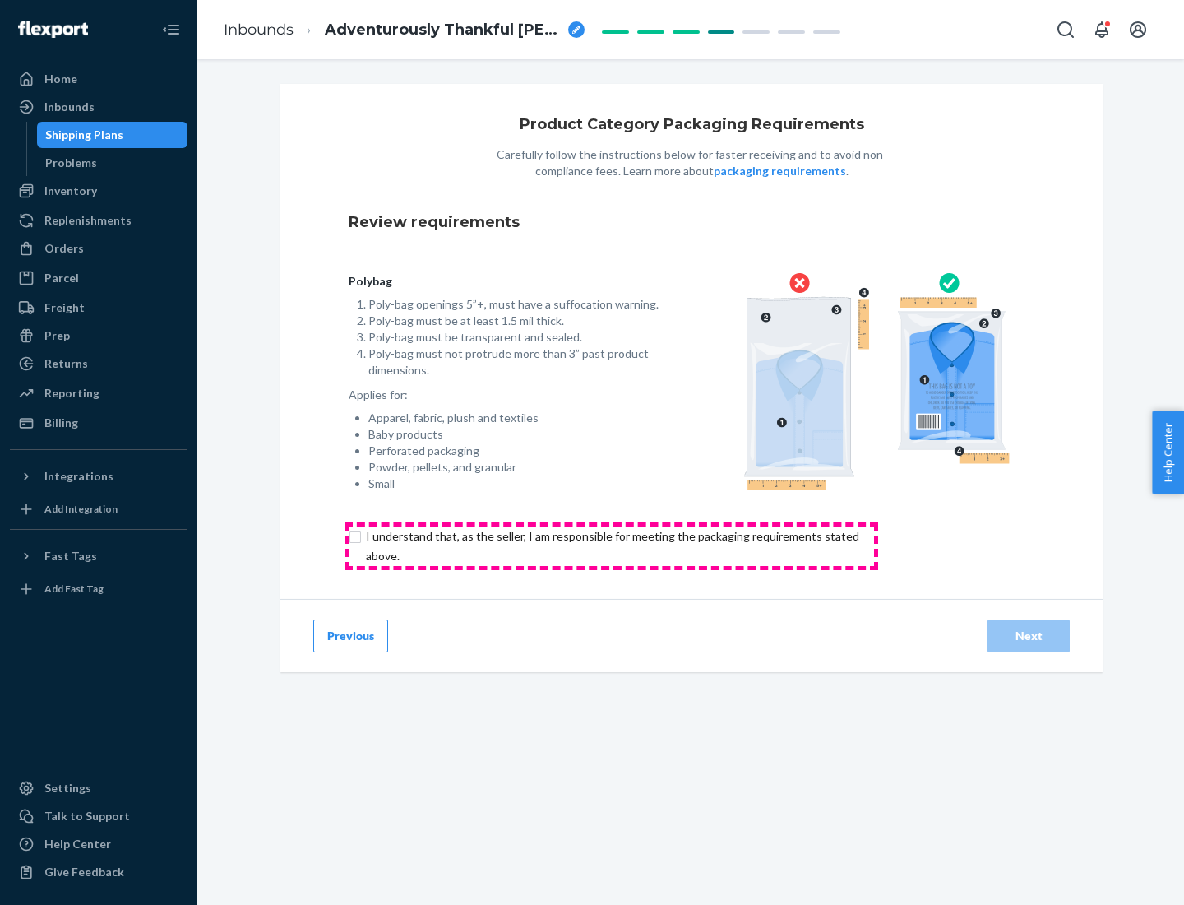
click at [611, 545] on input "checkbox" at bounding box center [622, 545] width 547 height 39
checkbox input "true"
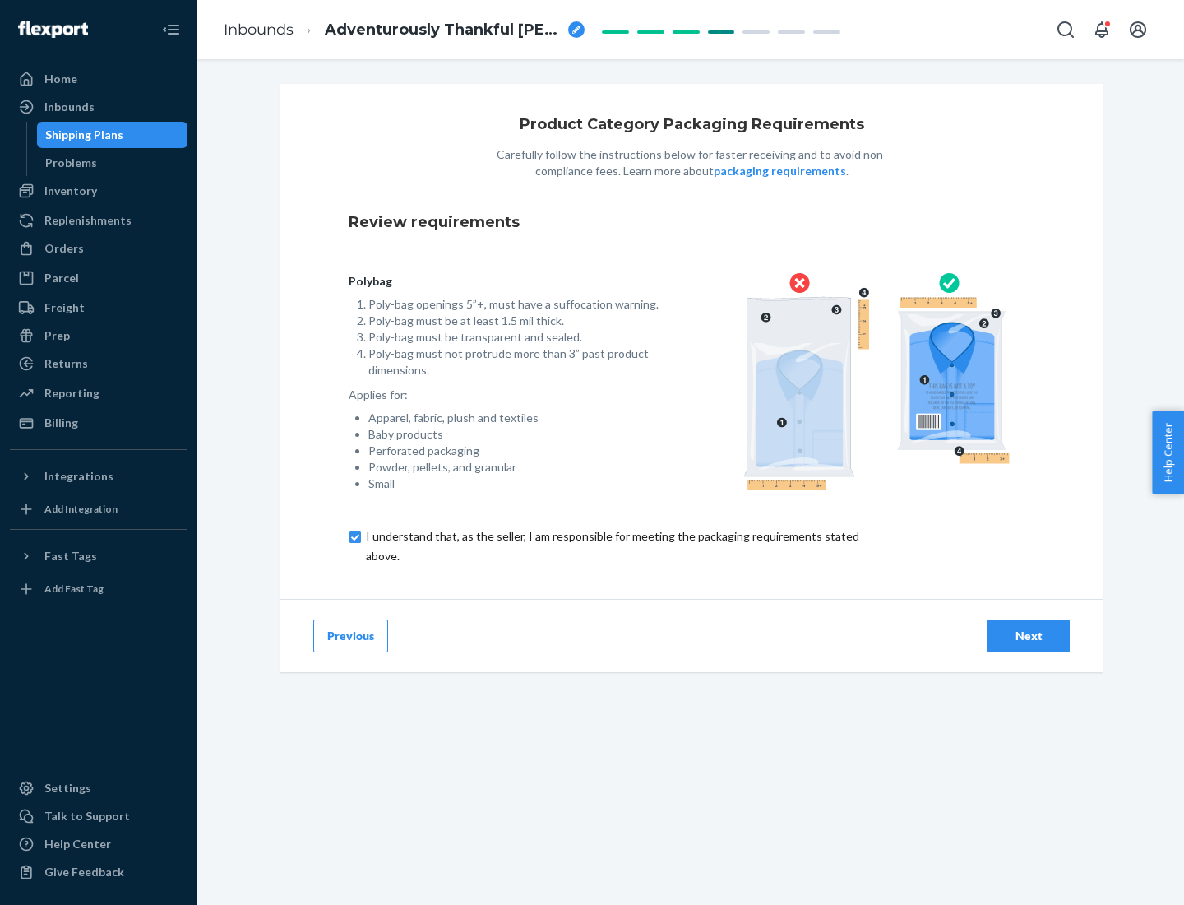
click at [1029, 635] on div "Next" at bounding box center [1029, 635] width 54 height 16
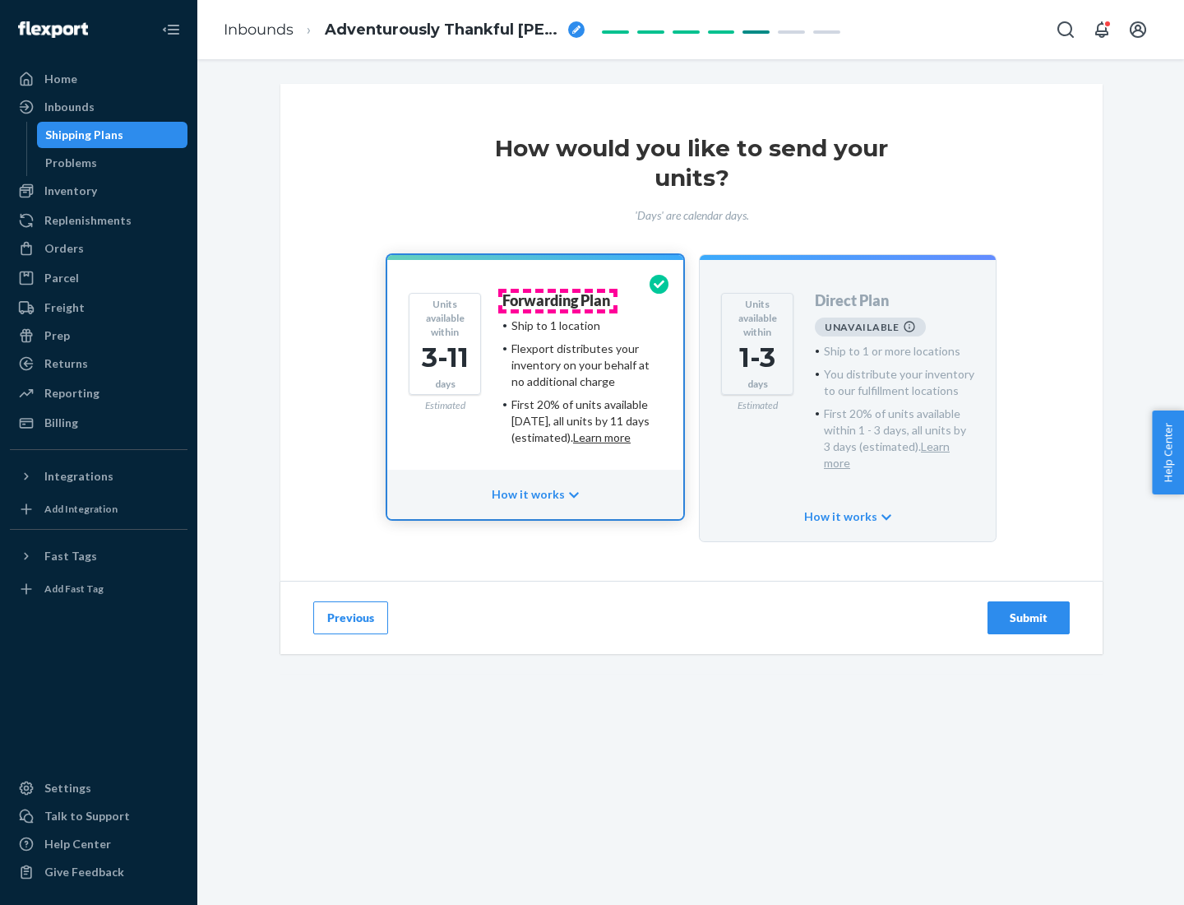
click at [558, 300] on h4 "Forwarding Plan" at bounding box center [556, 301] width 108 height 16
click at [1029, 609] on div "Submit" at bounding box center [1029, 617] width 54 height 16
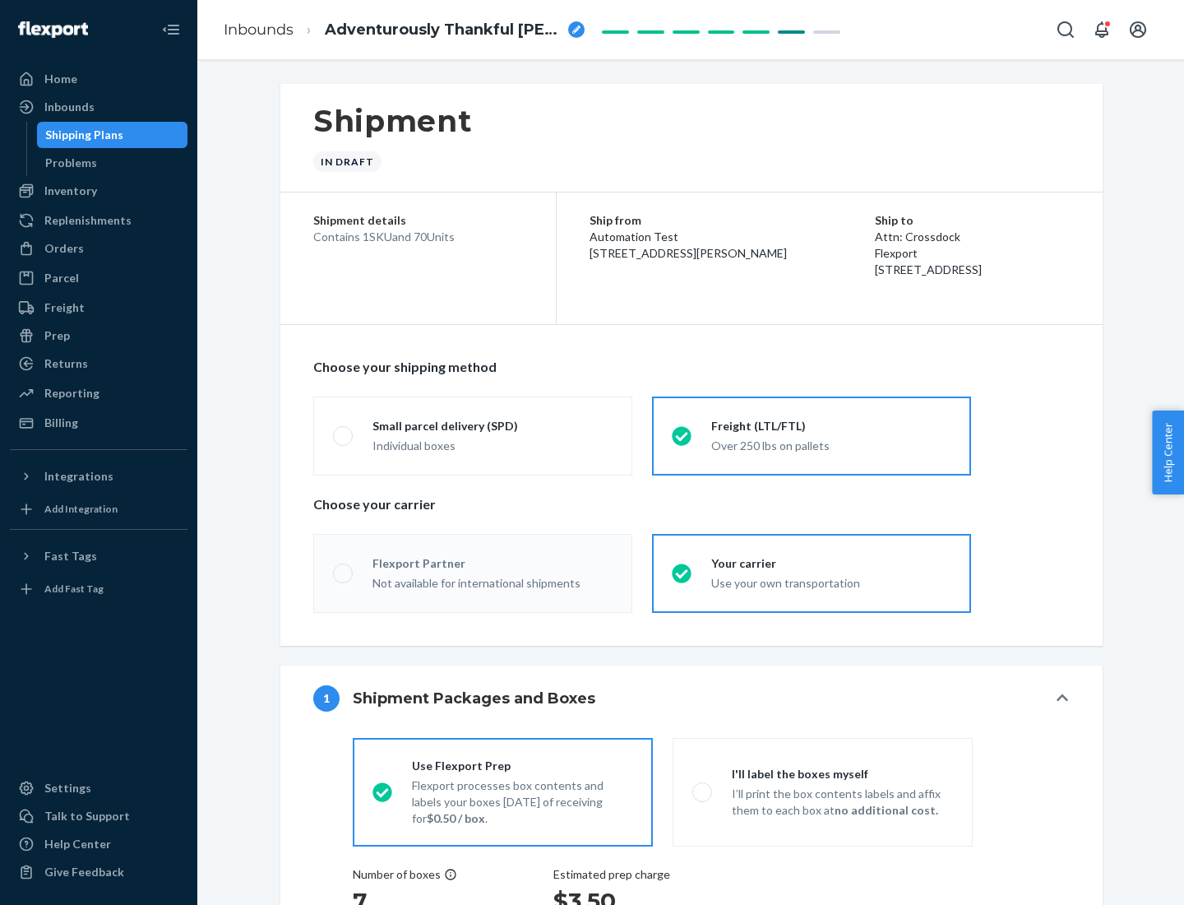
radio input "true"
radio input "false"
radio input "true"
radio input "false"
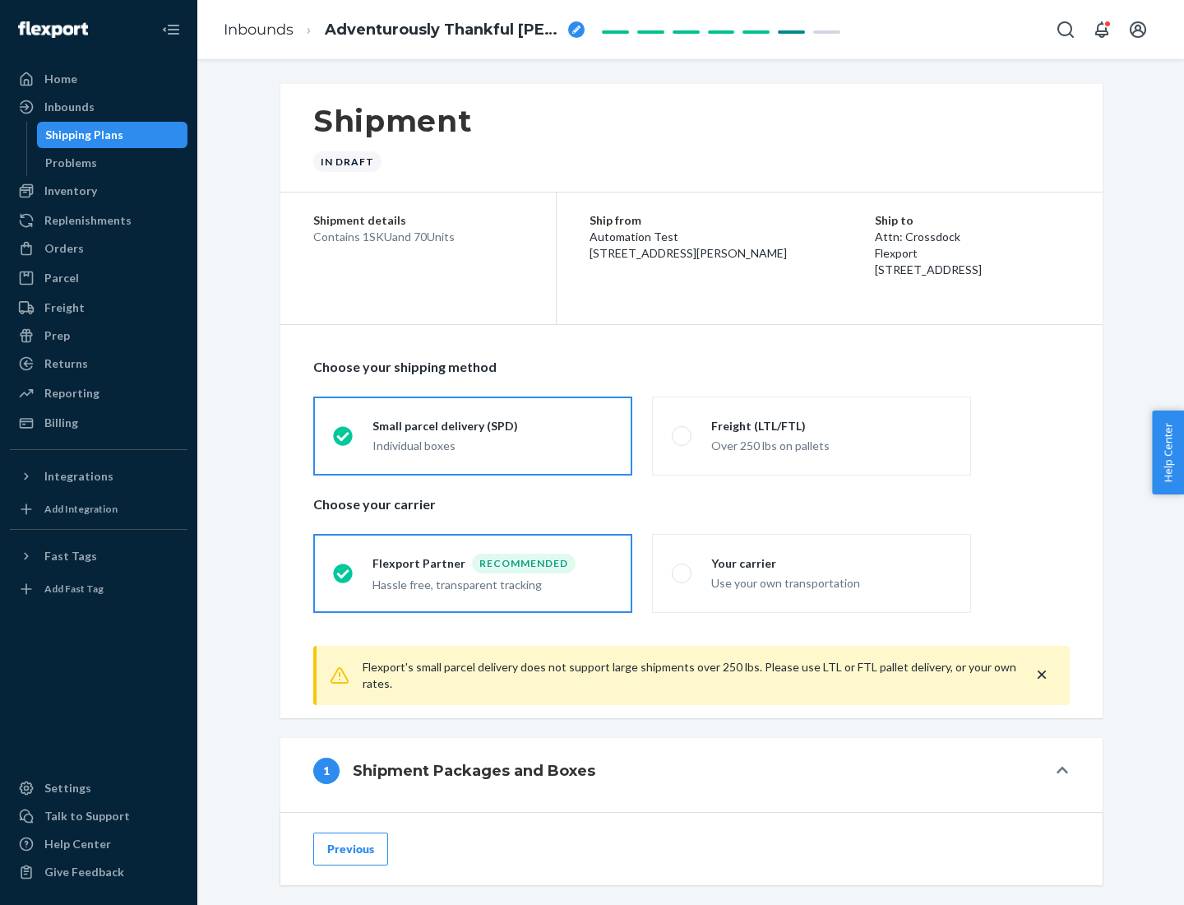
click at [812, 435] on div "Over 250 lbs on pallets" at bounding box center [831, 444] width 240 height 20
click at [683, 435] on input "Freight (LTL/FTL) Over 250 lbs on pallets" at bounding box center [677, 435] width 11 height 11
radio input "true"
radio input "false"
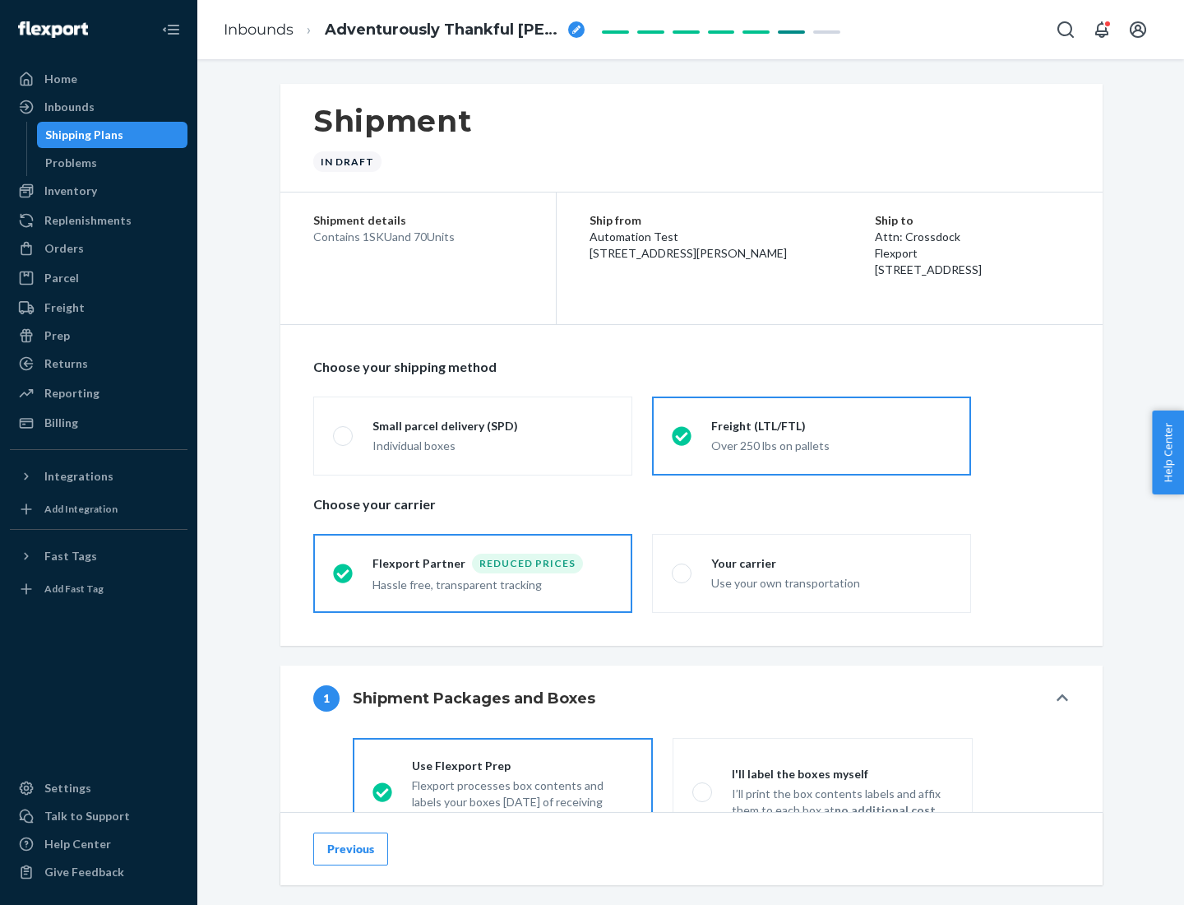
scroll to position [91, 0]
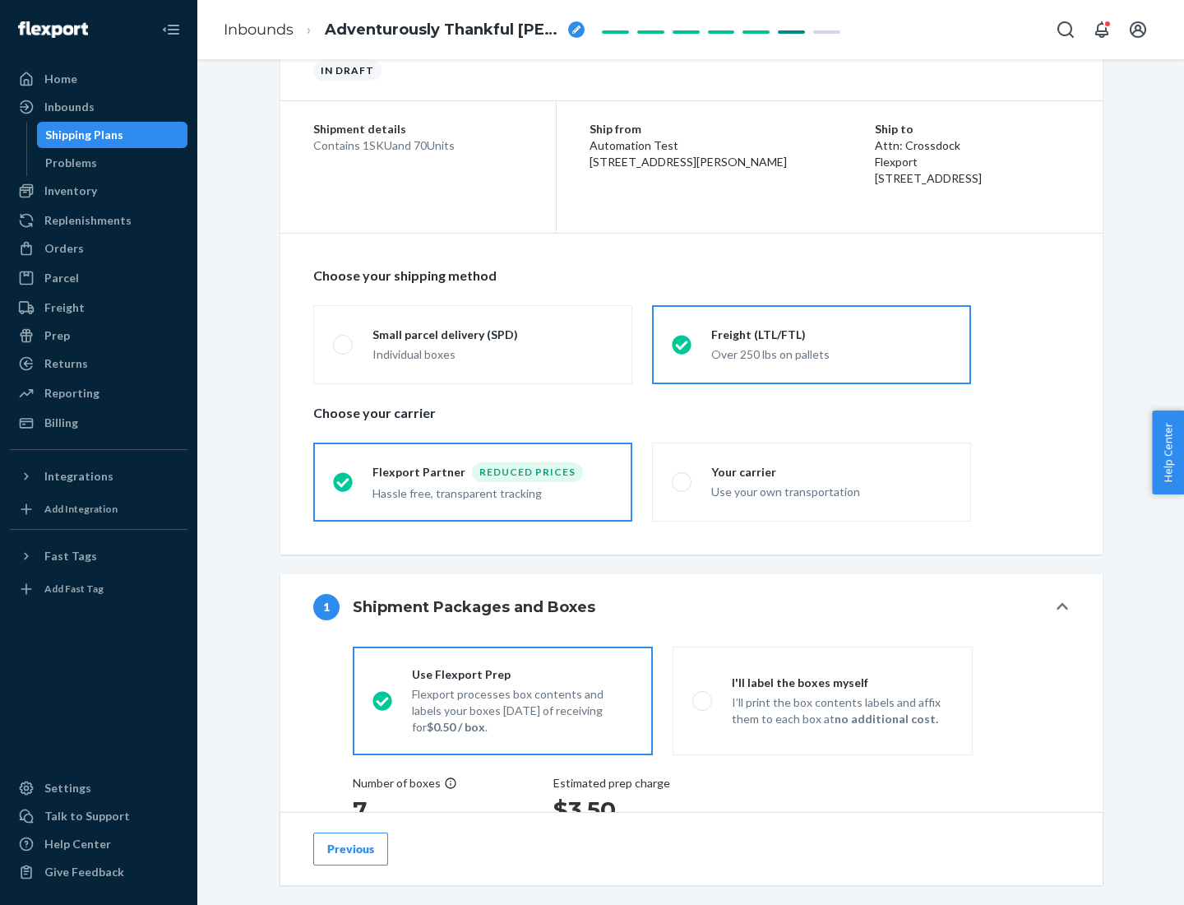
click at [473, 482] on div "Hassle free, transparent tracking" at bounding box center [493, 492] width 240 height 20
click at [344, 481] on input "Flexport Partner Reduced prices Hassle free, transparent tracking" at bounding box center [338, 481] width 11 height 11
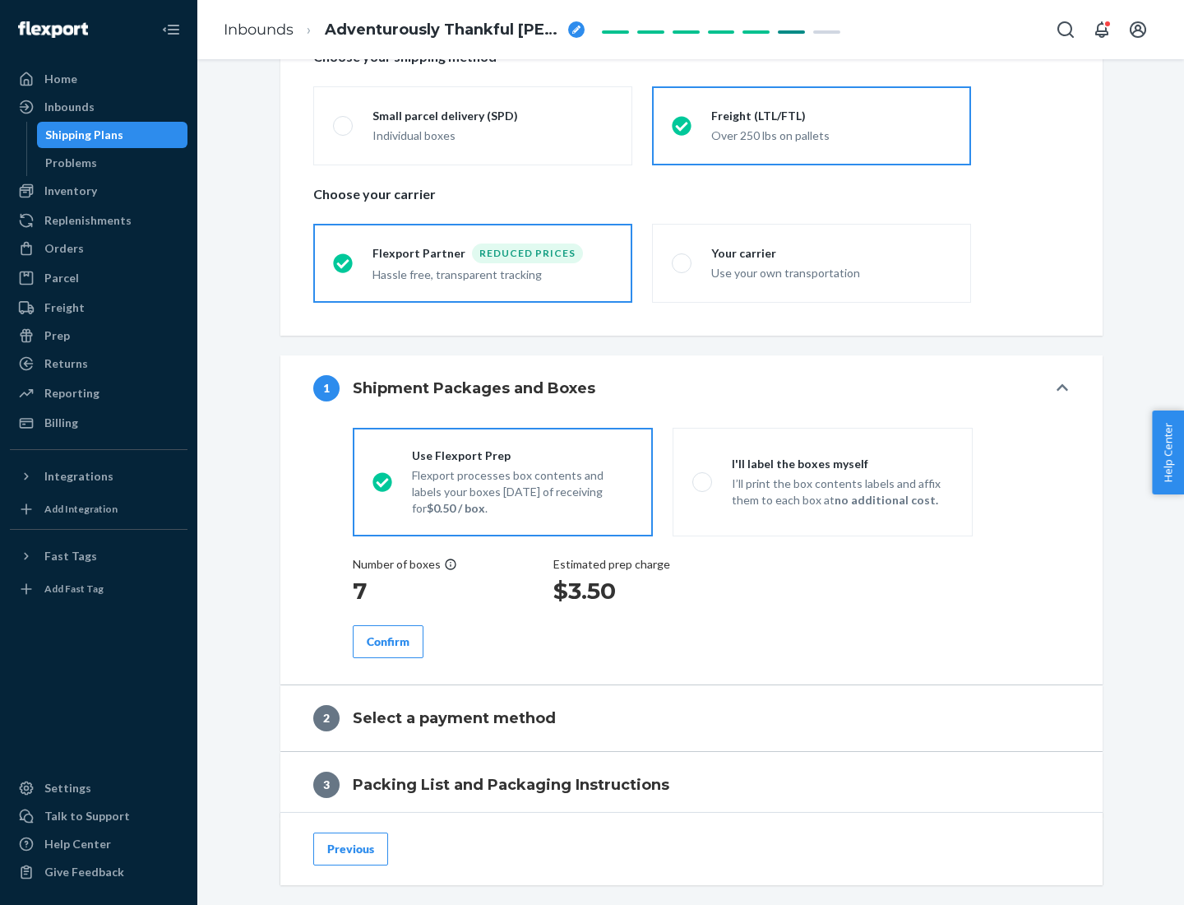
click at [822, 481] on p "I’ll print the box contents labels and affix them to each box at no additional …" at bounding box center [842, 491] width 221 height 33
click at [703, 481] on input "I'll label the boxes myself I’ll print the box contents labels and affix them t…" at bounding box center [697, 481] width 11 height 11
radio input "true"
radio input "false"
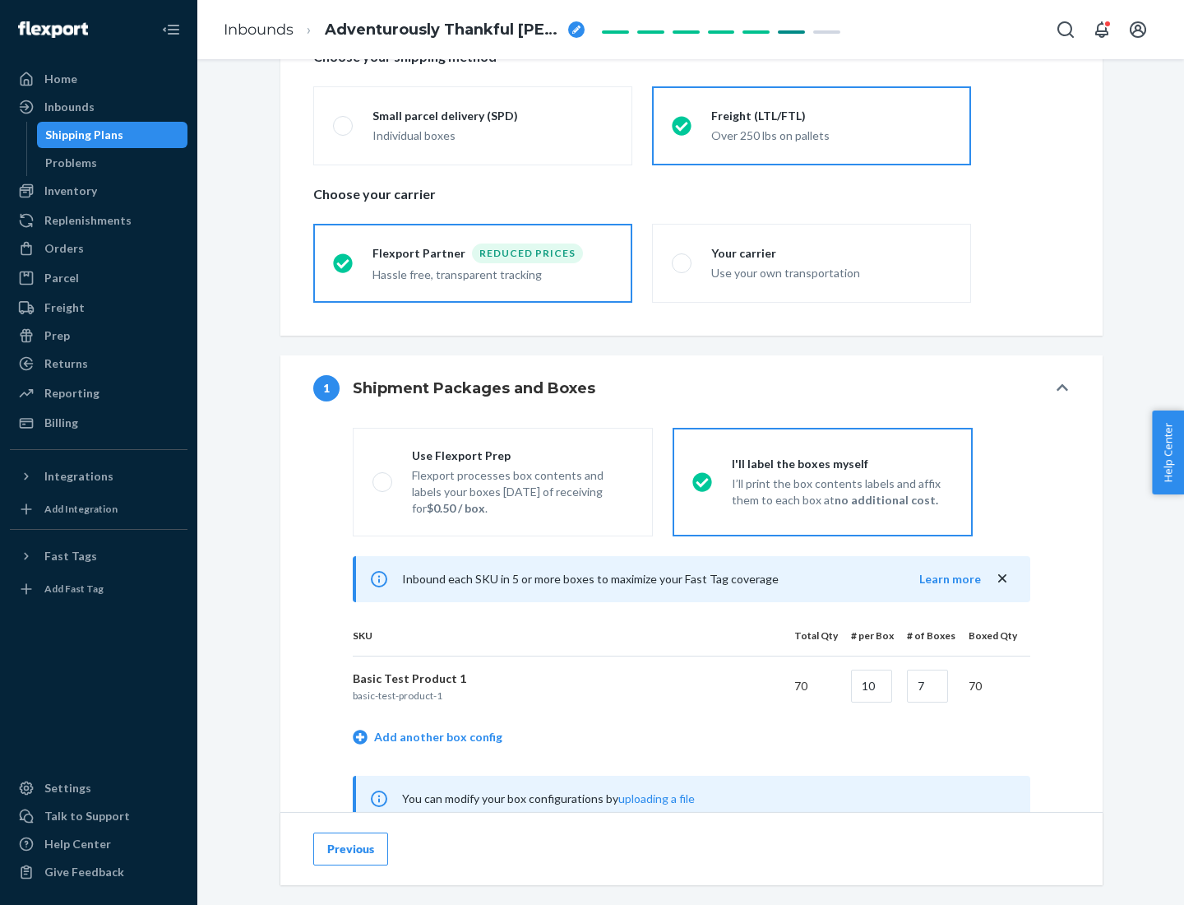
scroll to position [514, 0]
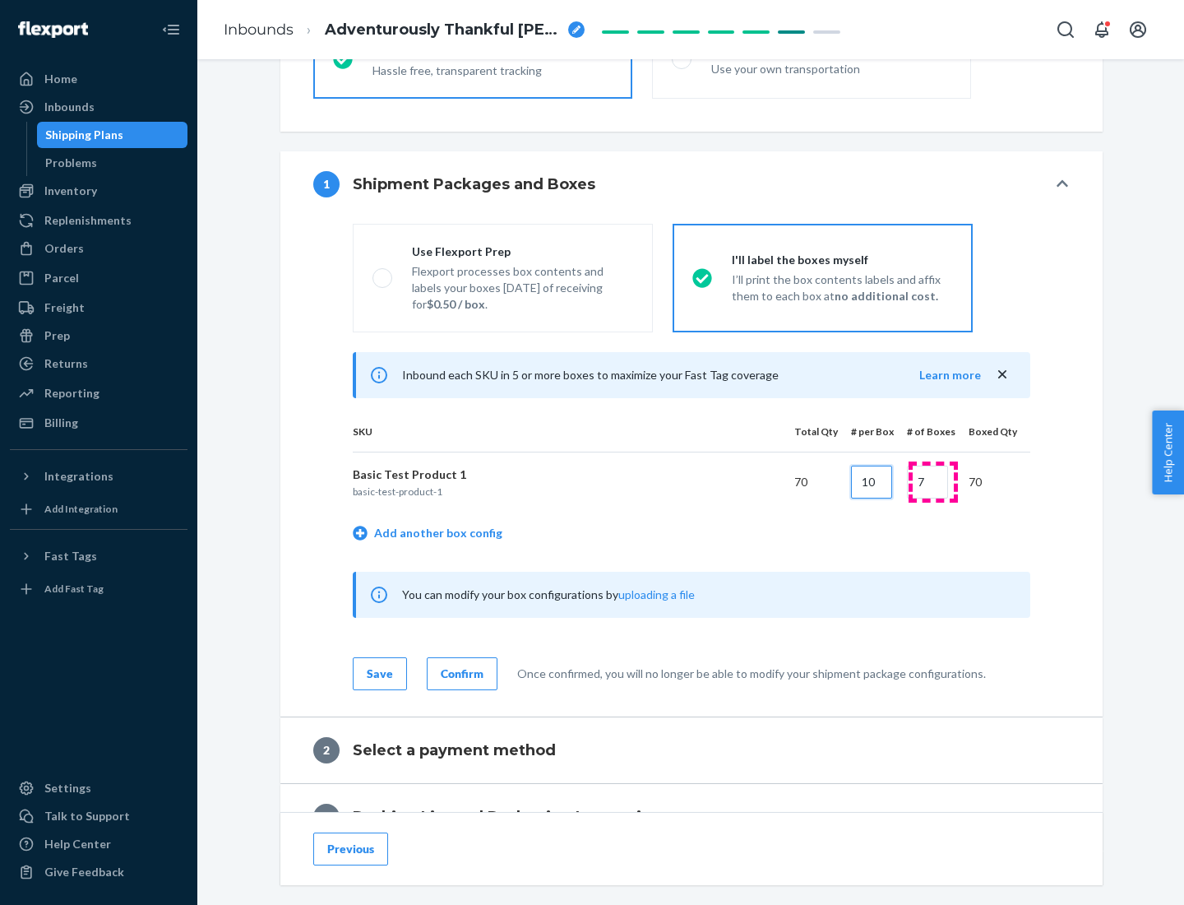
type input "10"
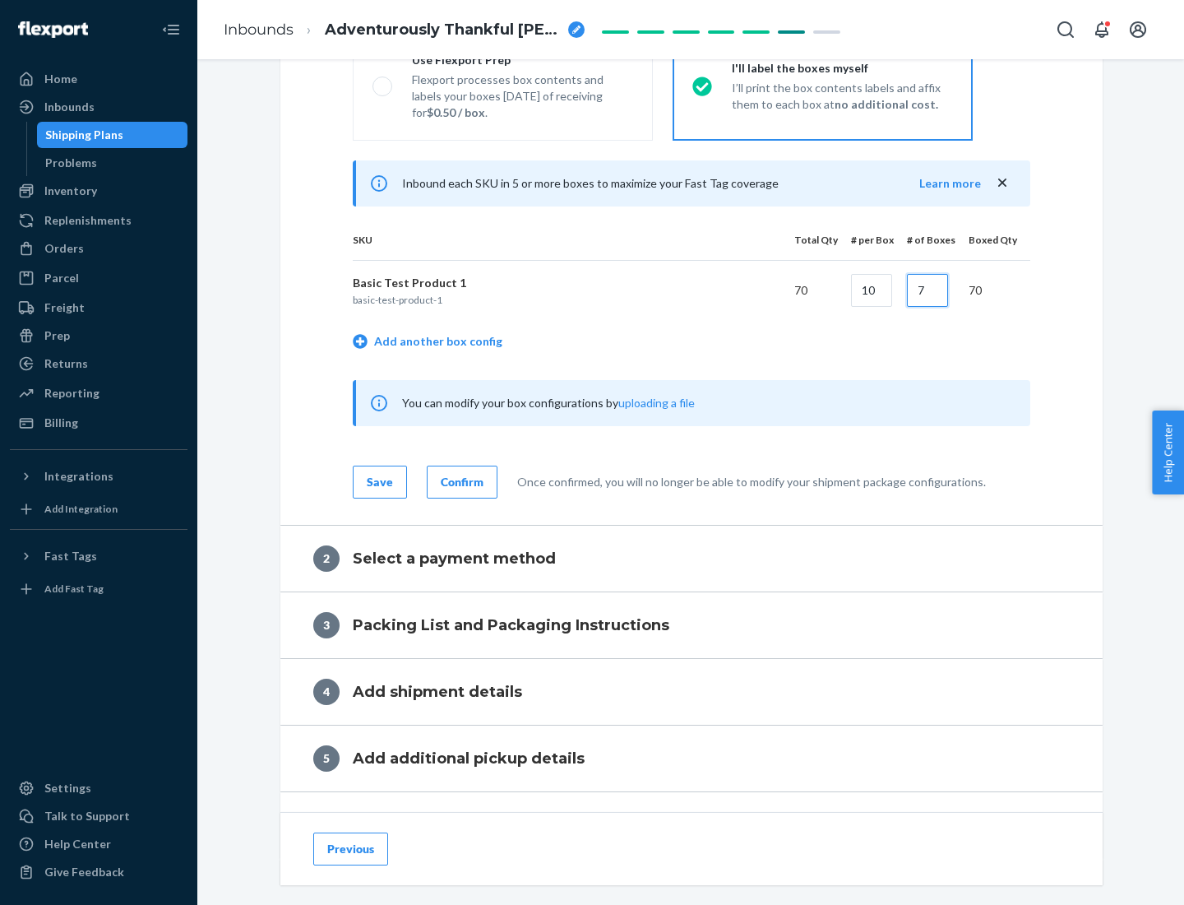
type input "7"
click at [460, 481] on div "Confirm" at bounding box center [462, 482] width 43 height 16
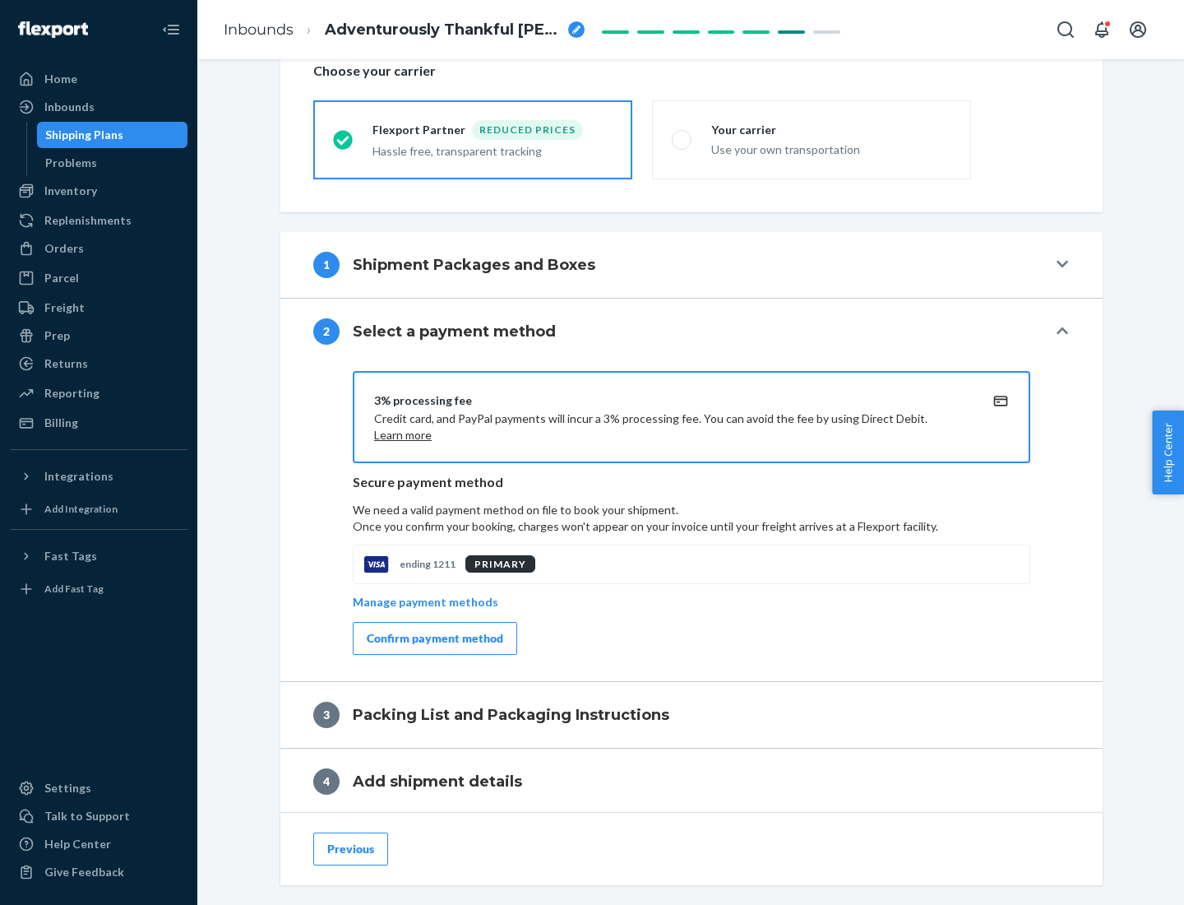
scroll to position [590, 0]
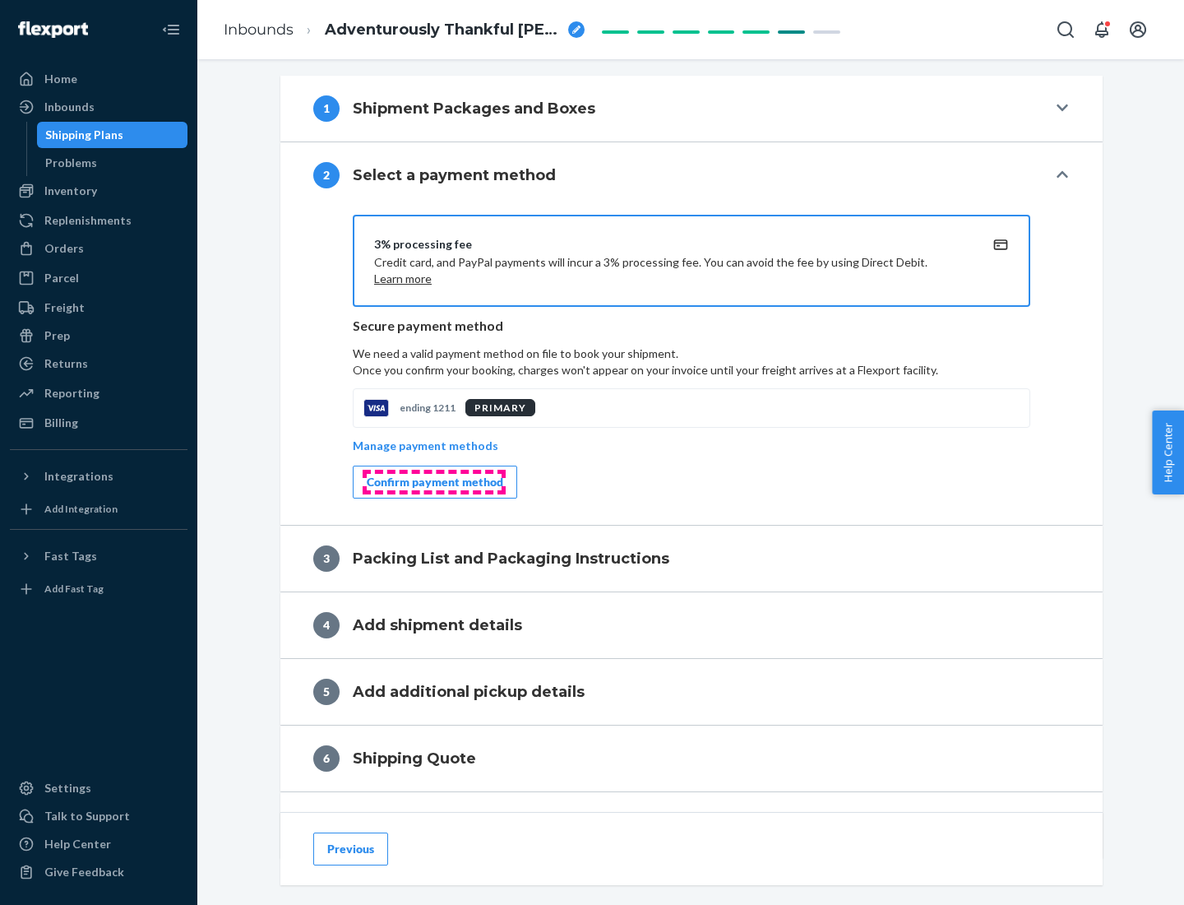
click at [433, 482] on div "Confirm payment method" at bounding box center [435, 482] width 137 height 16
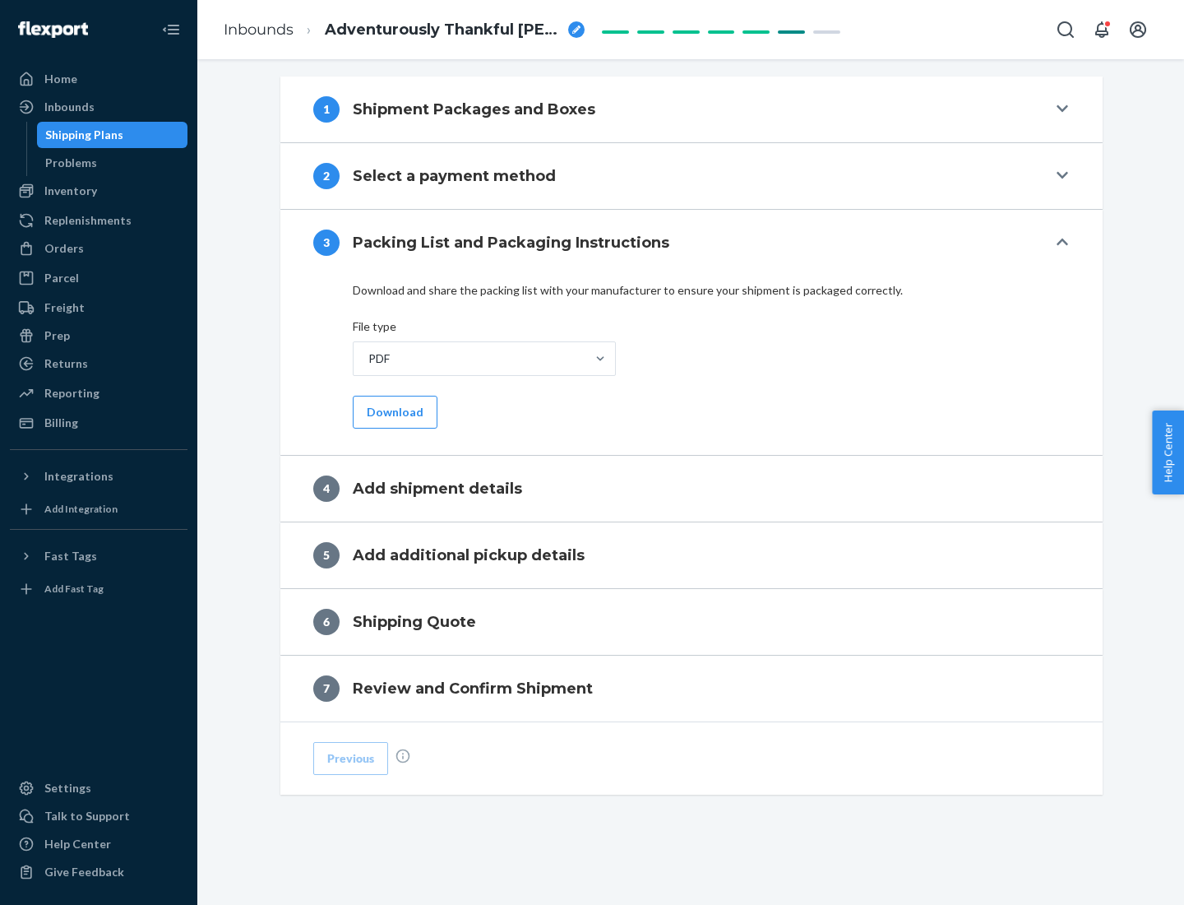
scroll to position [519, 0]
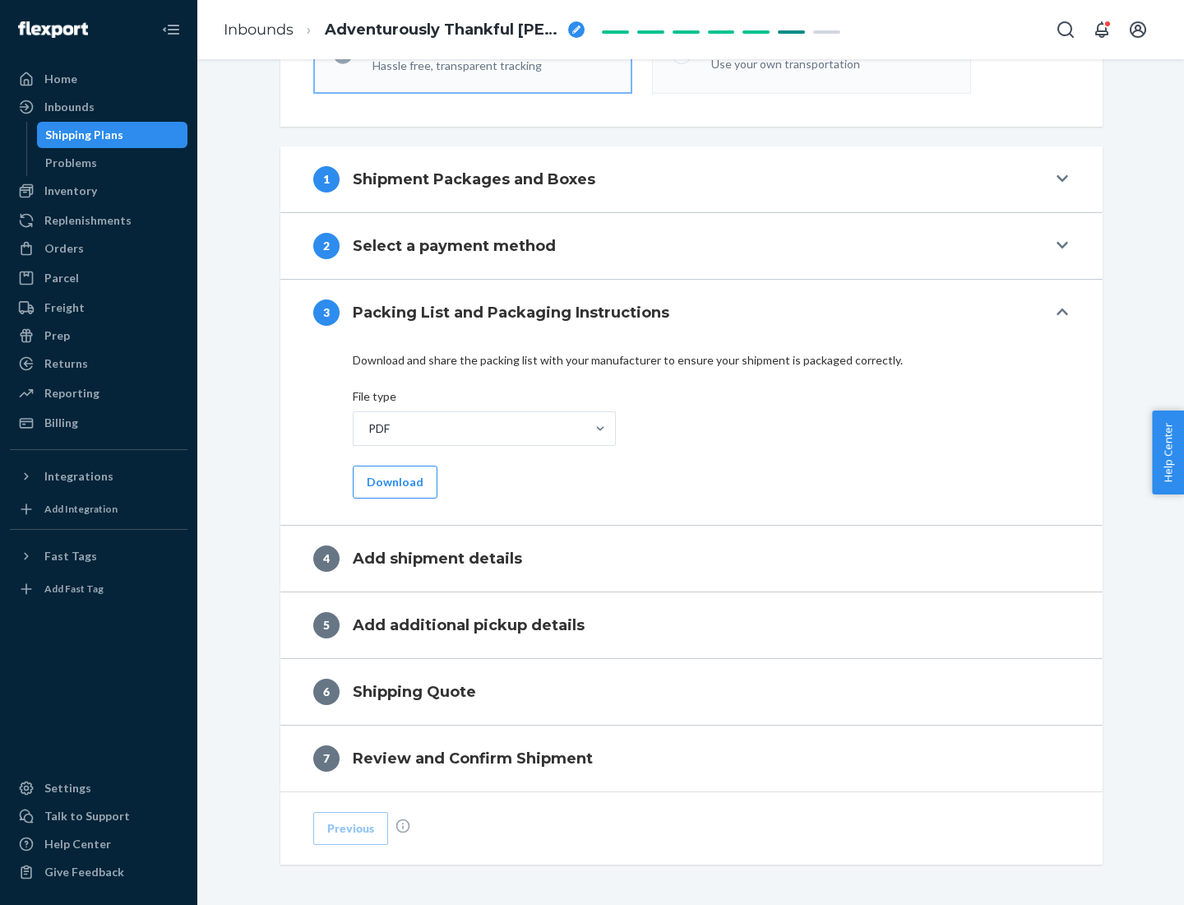
click at [393, 481] on button "Download" at bounding box center [395, 481] width 85 height 33
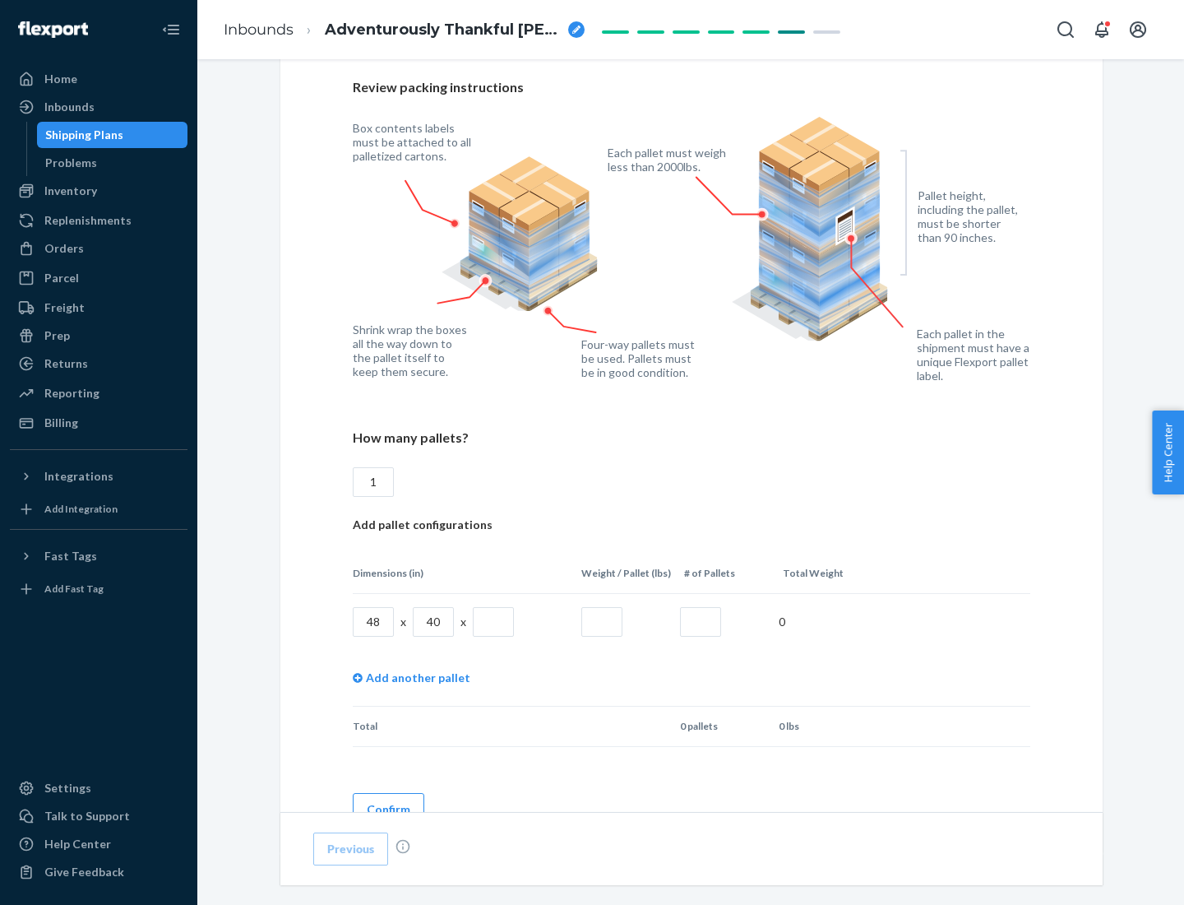
scroll to position [1128, 0]
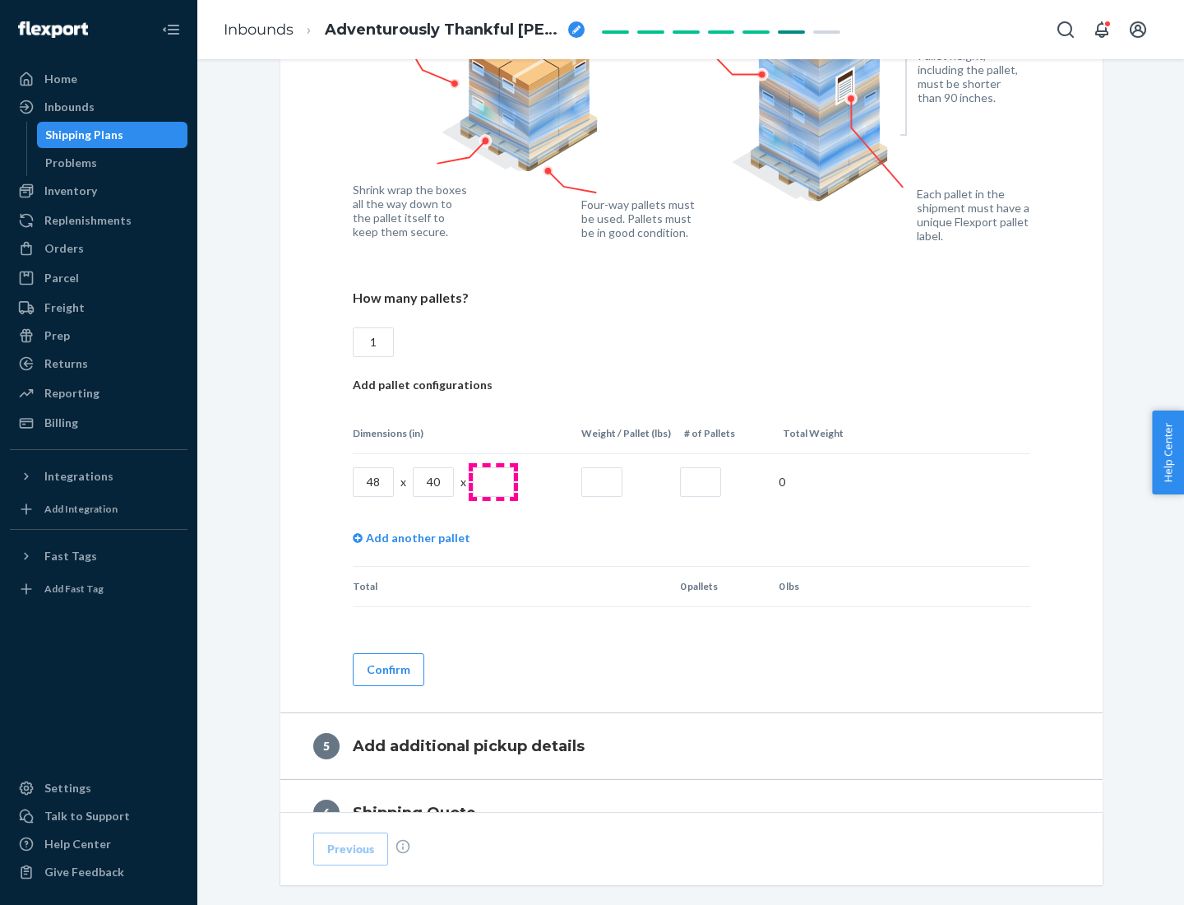
type input "1"
type input "40"
type input "200"
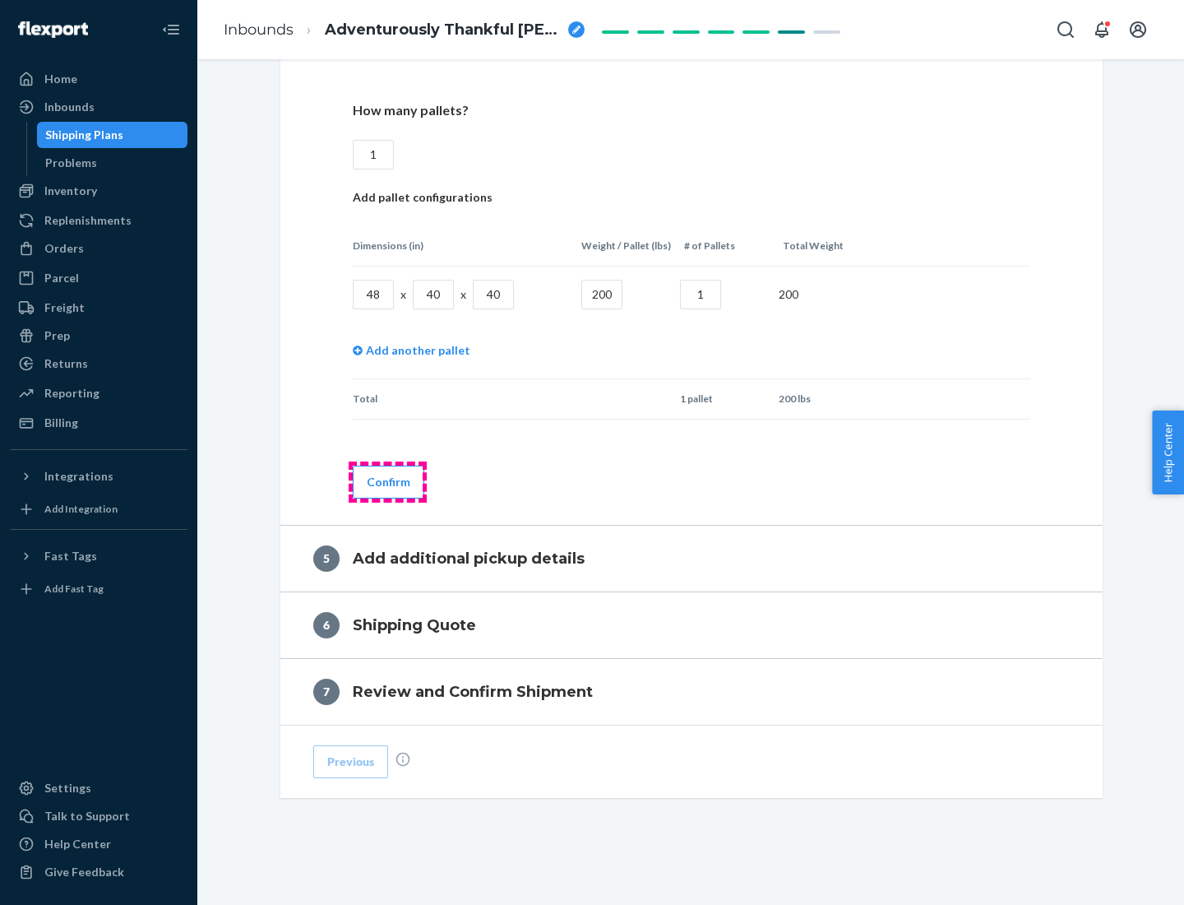
type input "1"
click at [387, 481] on button "Confirm" at bounding box center [389, 481] width 72 height 33
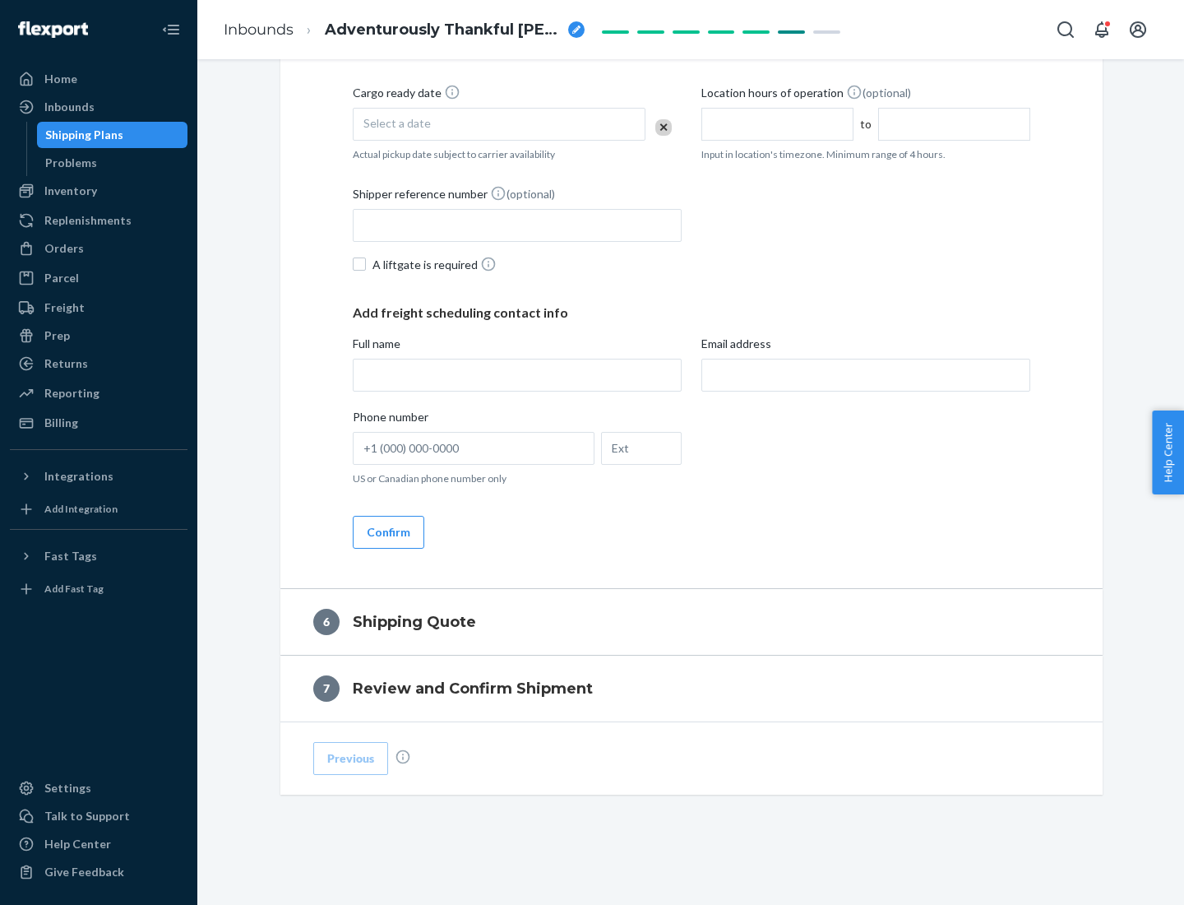
scroll to position [562, 0]
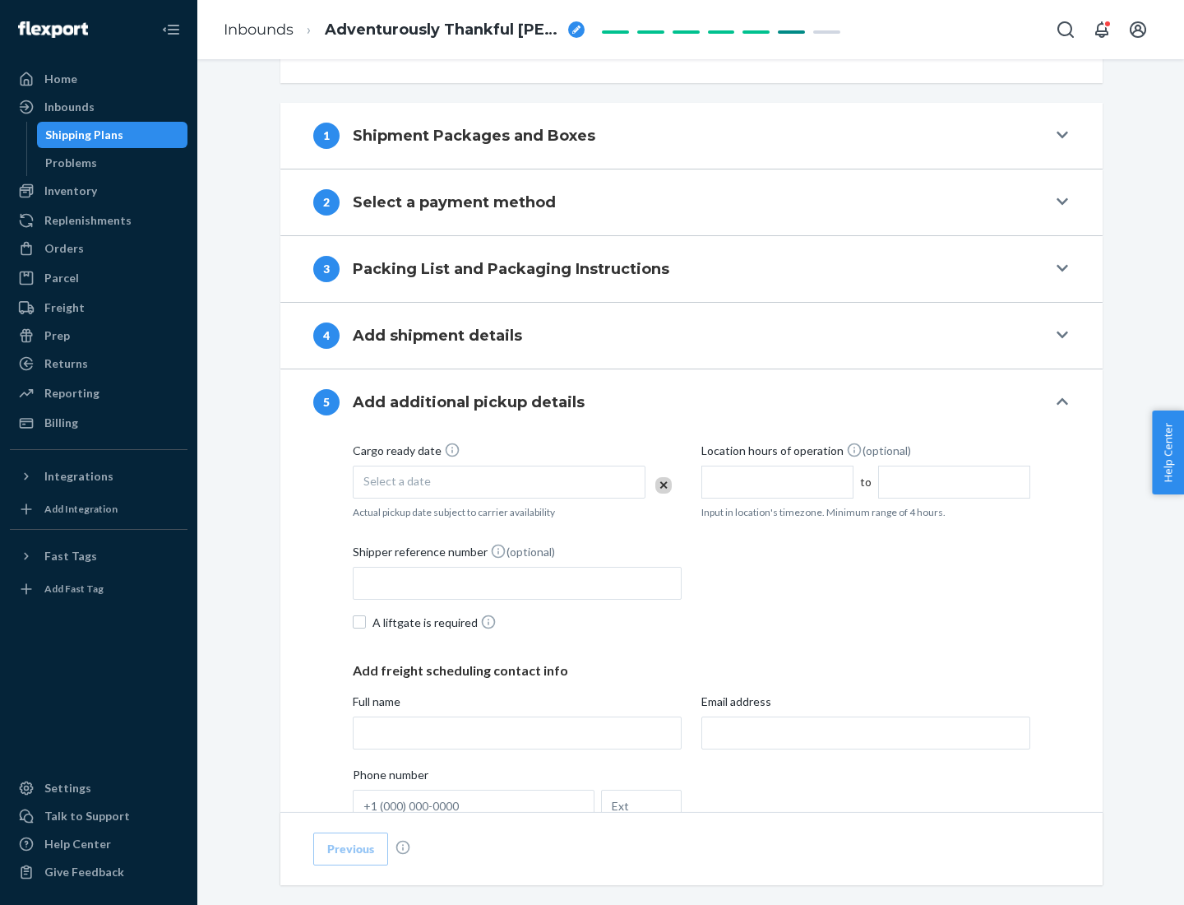
click at [499, 481] on div "Select a date" at bounding box center [499, 481] width 293 height 33
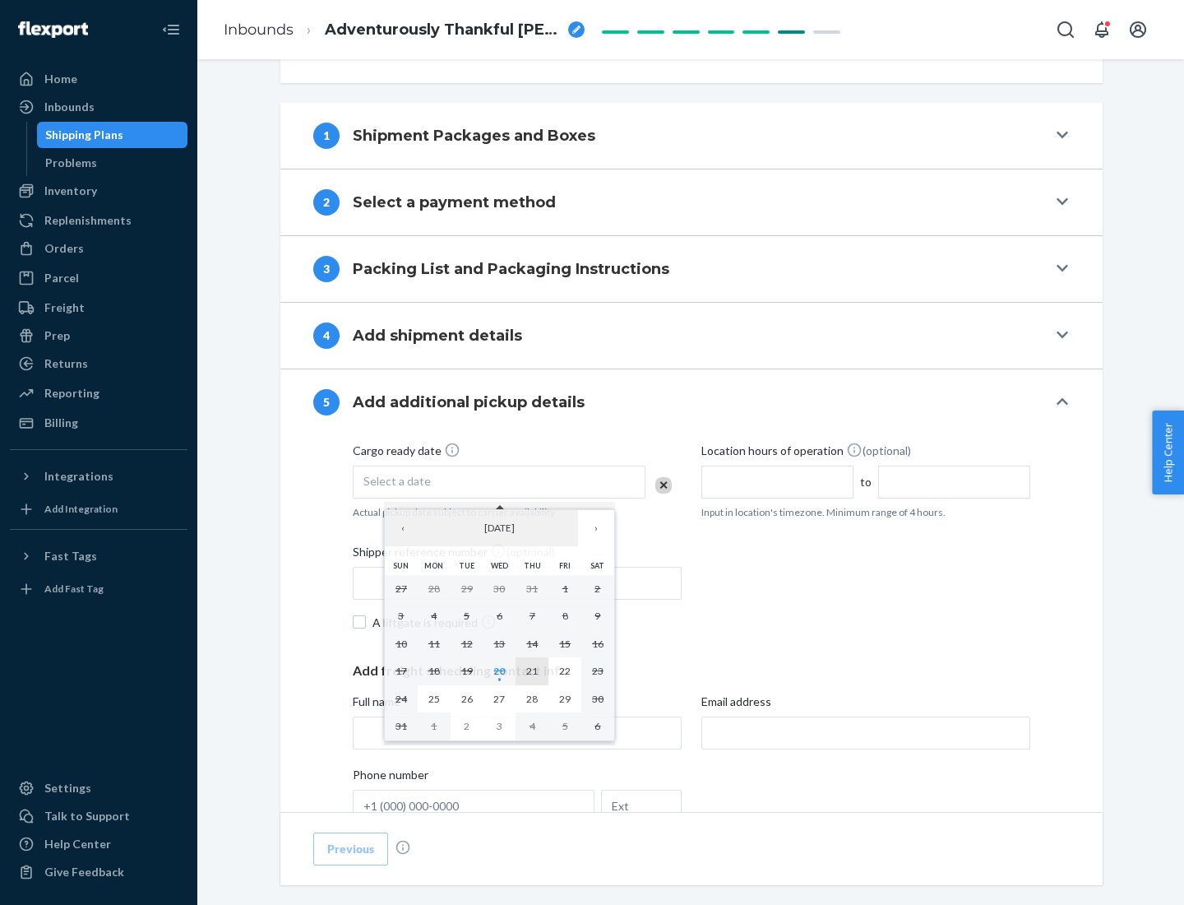
click at [532, 670] on abbr "21" at bounding box center [532, 670] width 12 height 12
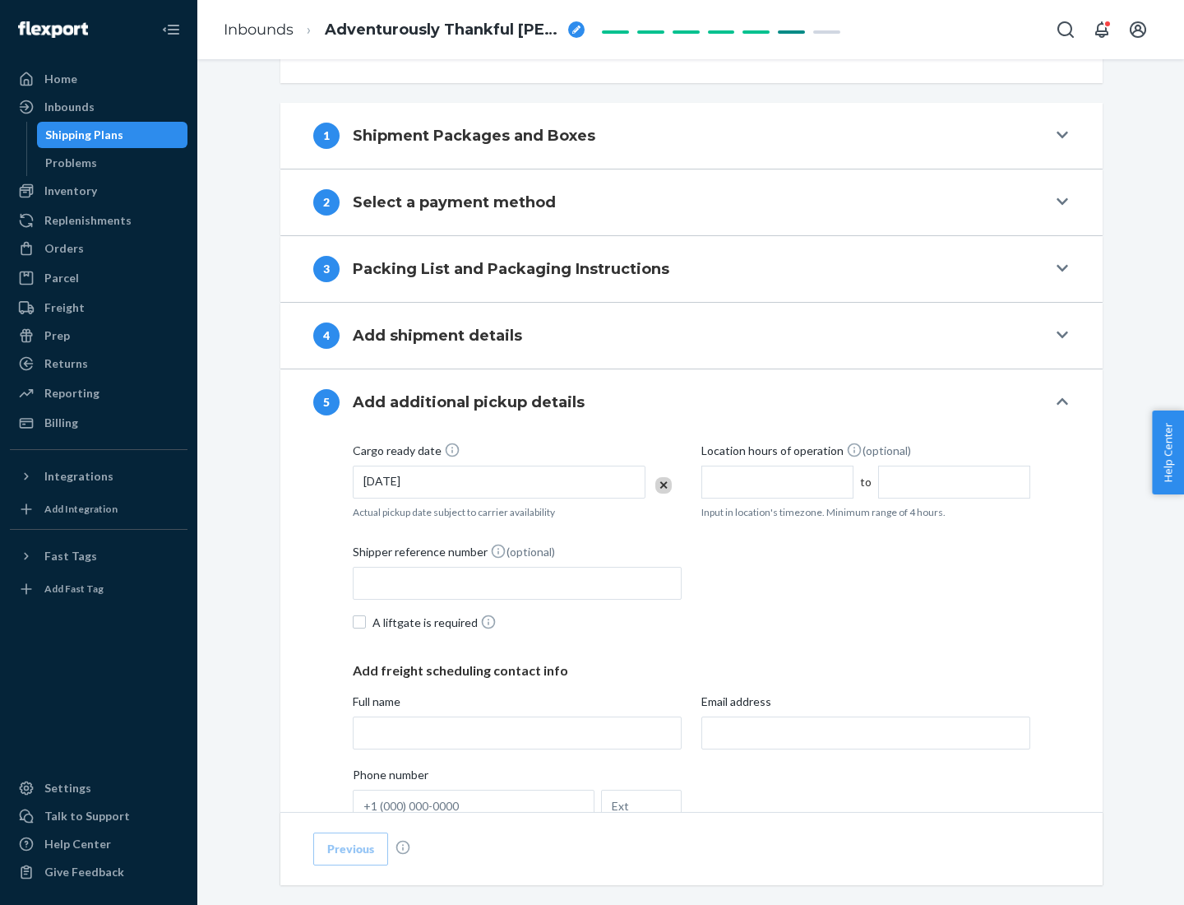
scroll to position [813, 0]
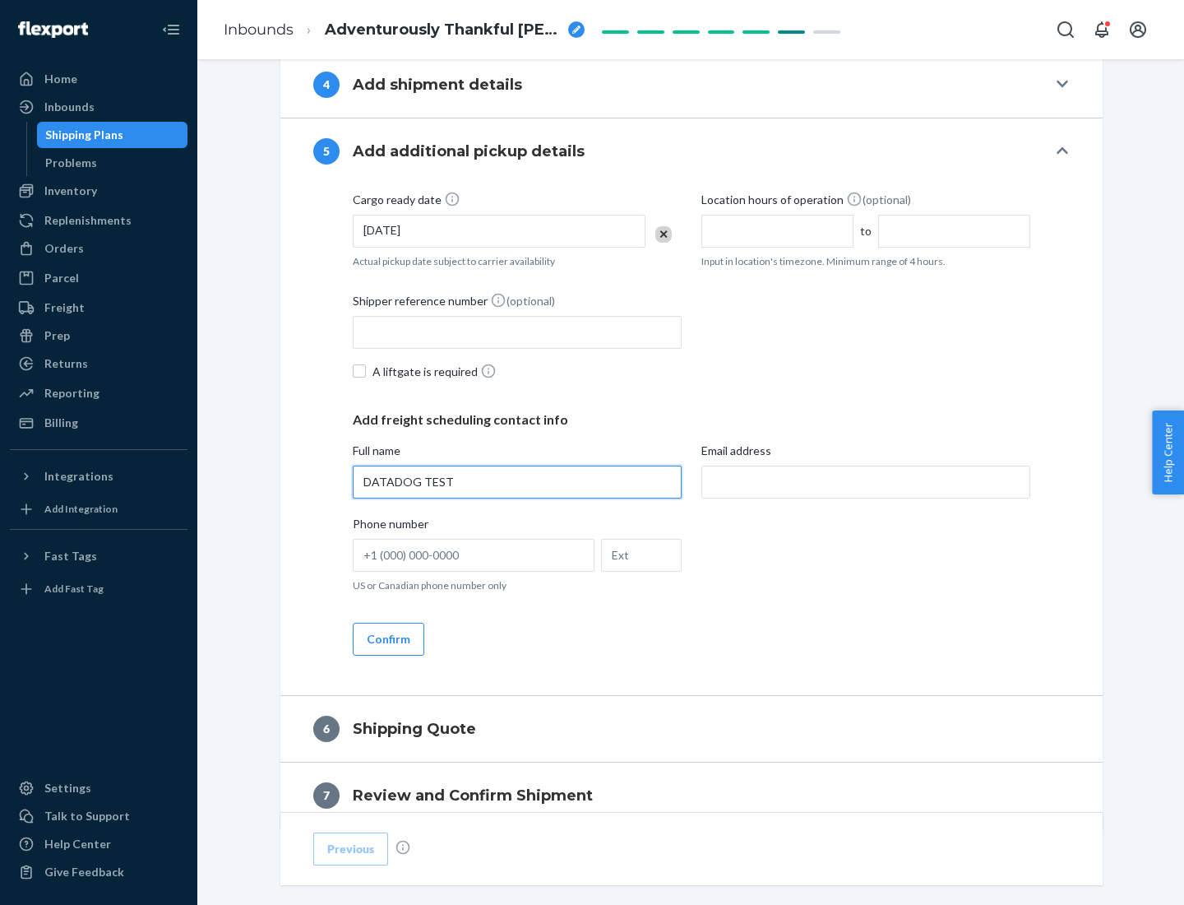
type input "DATADOG TEST"
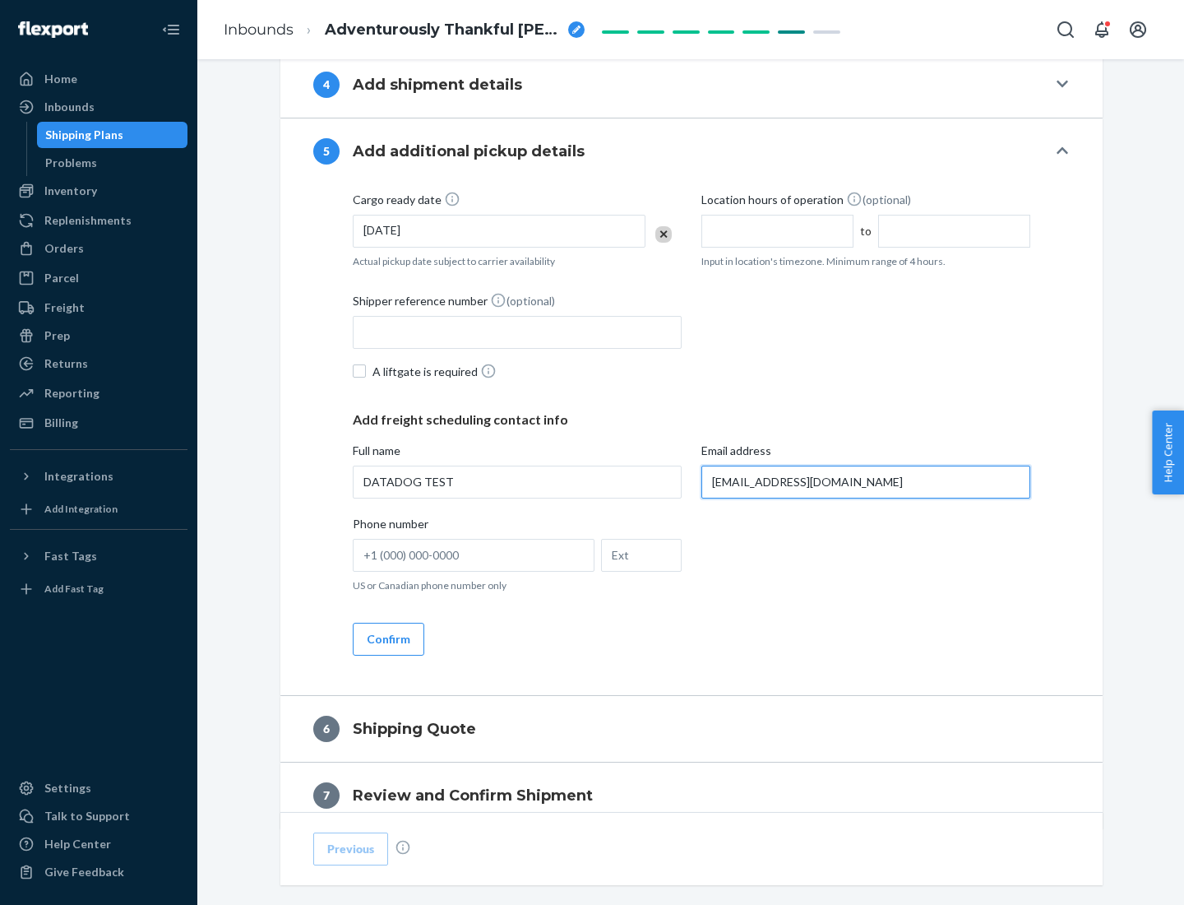
scroll to position [886, 0]
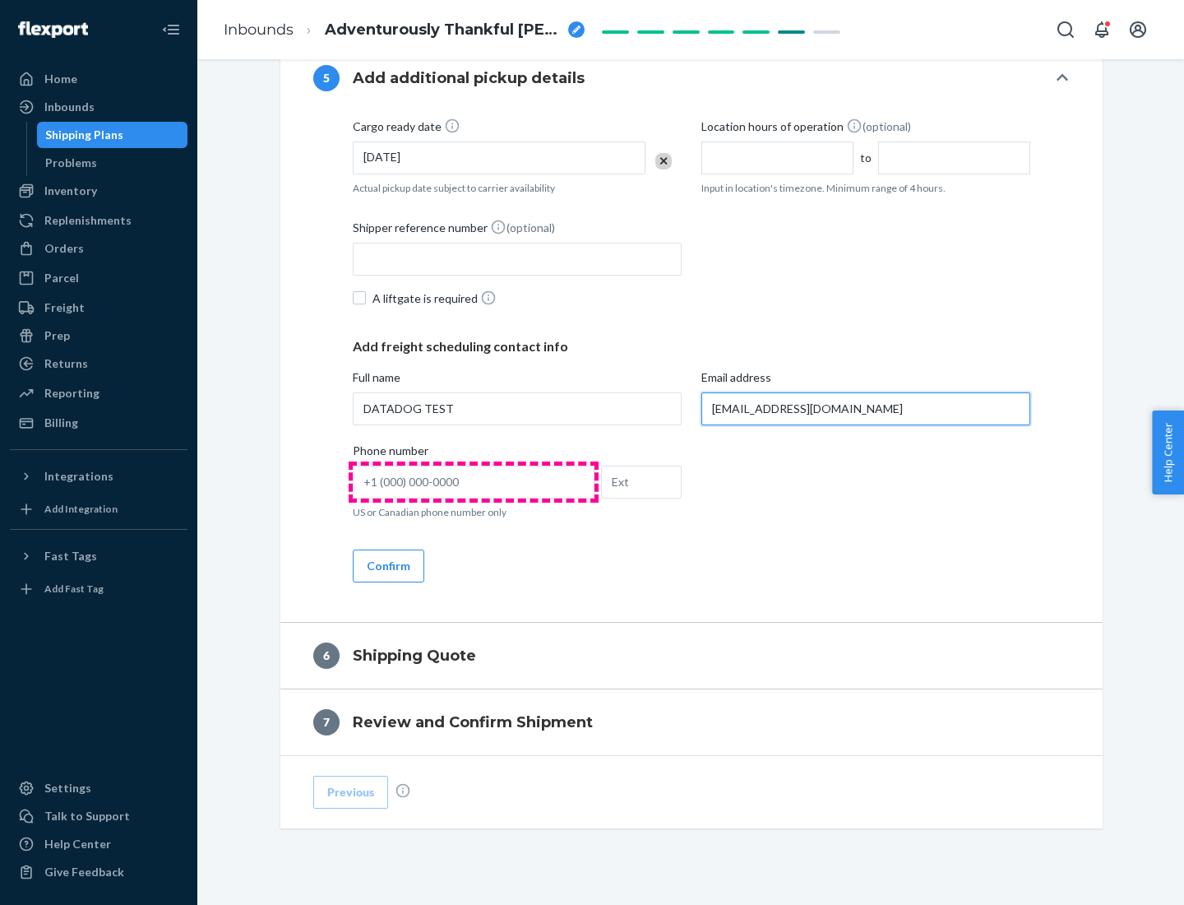
type input "[EMAIL_ADDRESS][DOMAIN_NAME]"
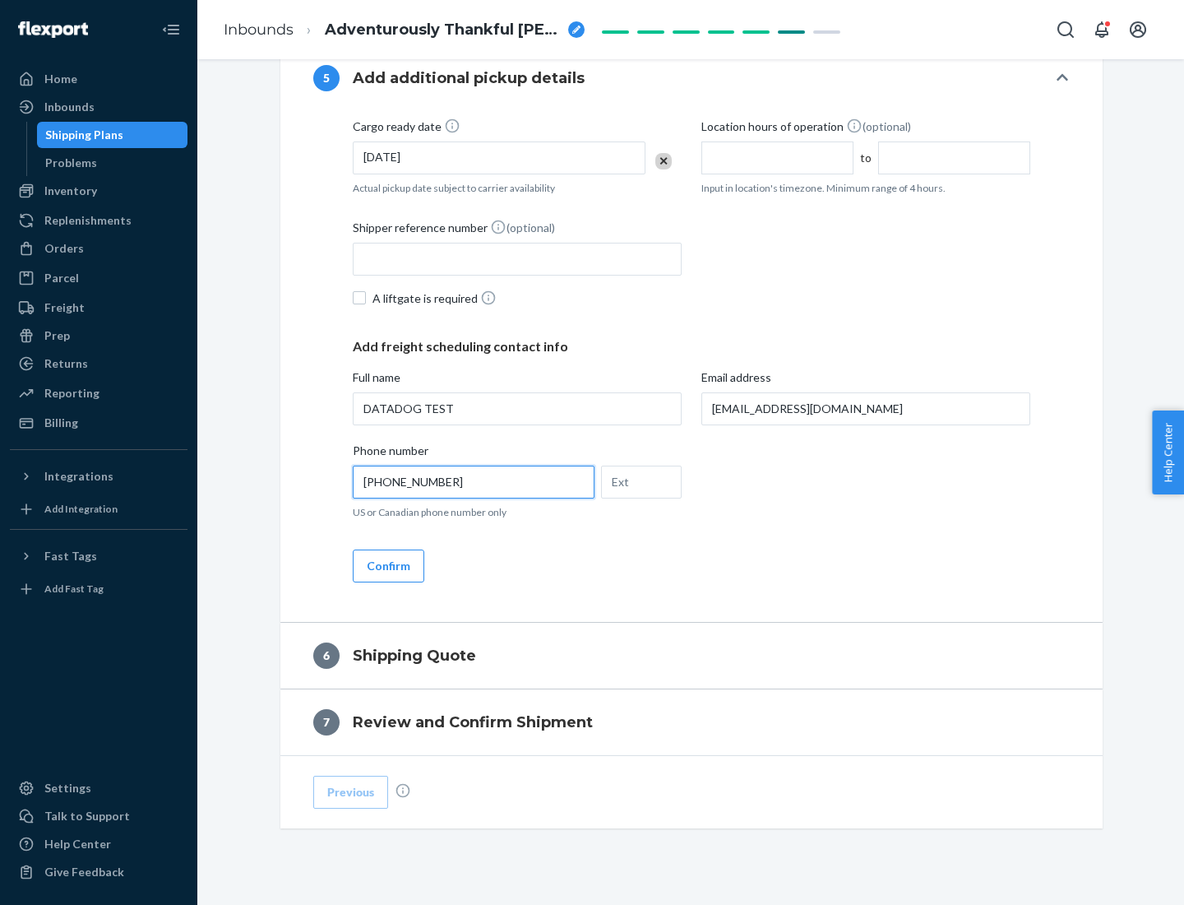
scroll to position [920, 0]
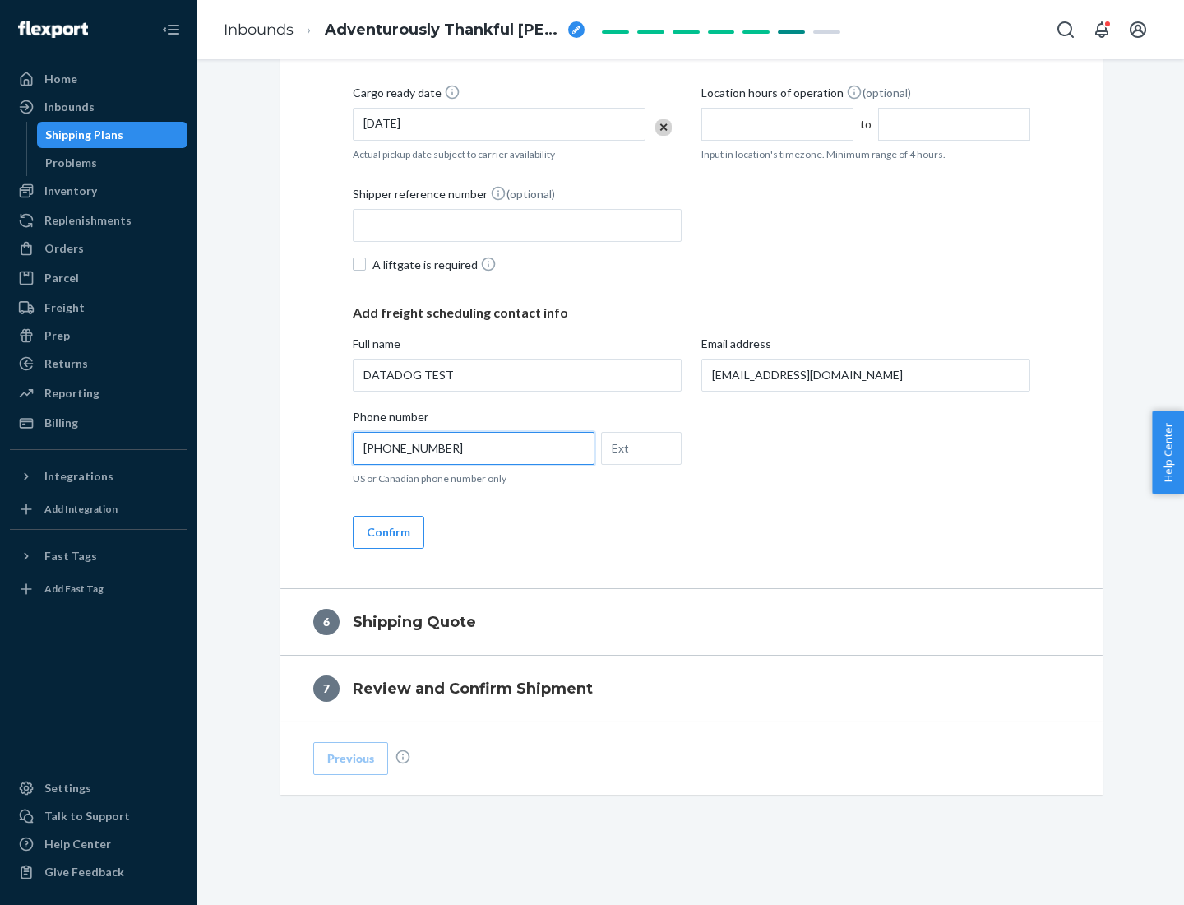
type input "[PHONE_NUMBER]"
click at [387, 531] on button "Confirm" at bounding box center [389, 532] width 72 height 33
